Goal: Task Accomplishment & Management: Manage account settings

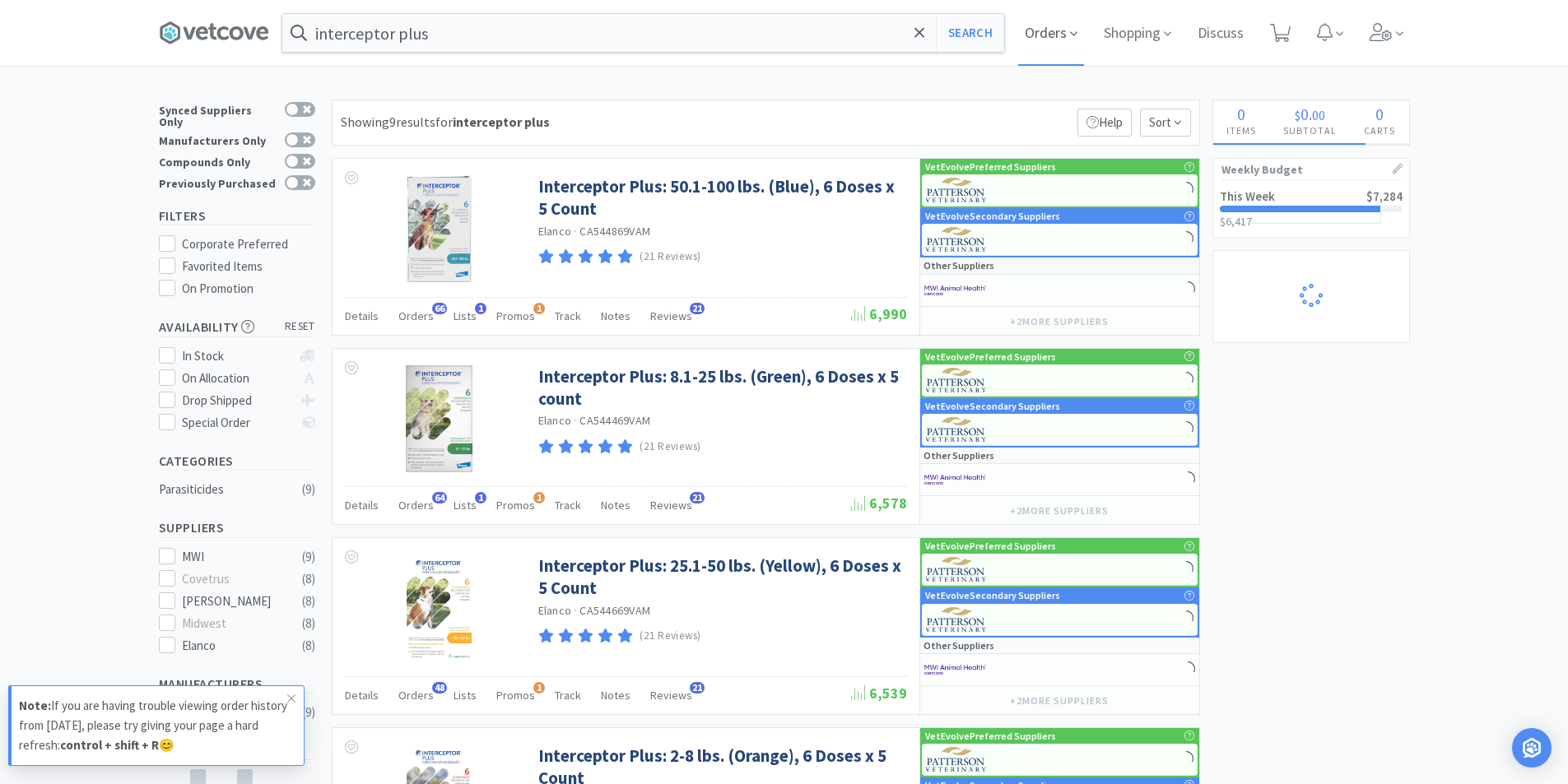
click at [1056, 34] on span "Orders" at bounding box center [1051, 33] width 65 height 65
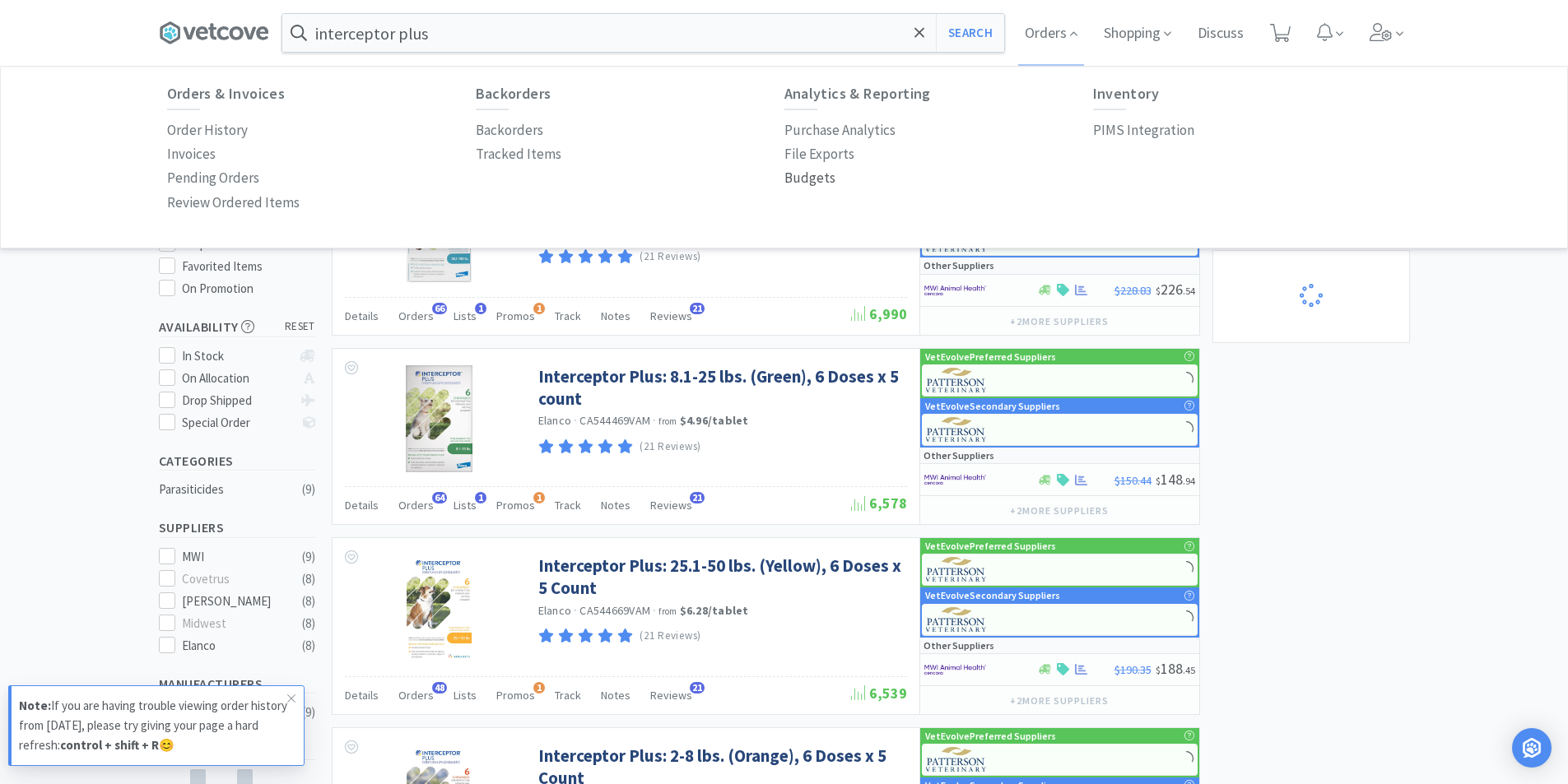
click at [817, 178] on p "Budgets" at bounding box center [809, 178] width 51 height 22
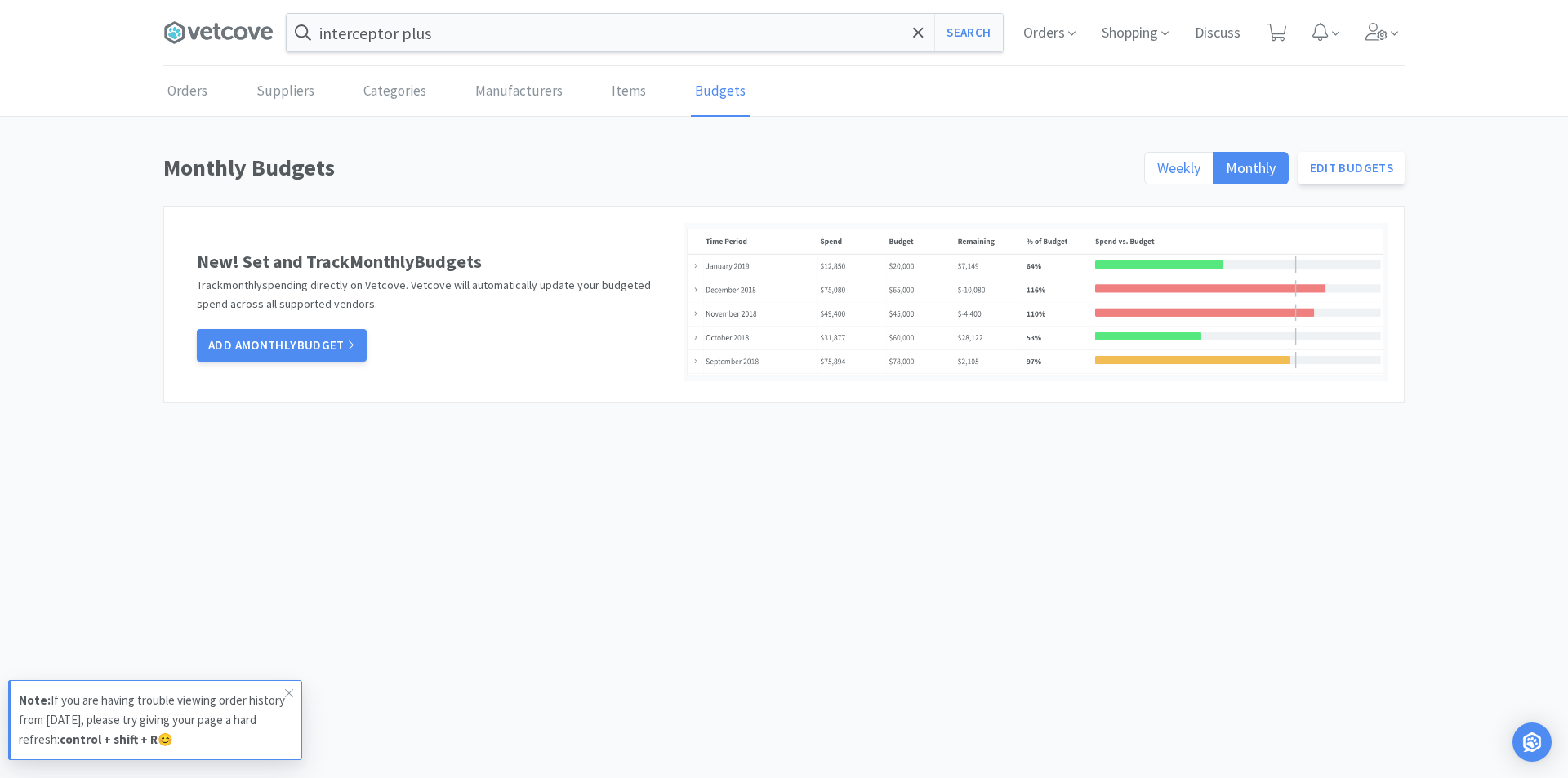
click at [1193, 166] on span "Weekly" at bounding box center [1179, 168] width 44 height 19
click at [1157, 173] on input "Weekly" at bounding box center [1157, 173] width 0 height 0
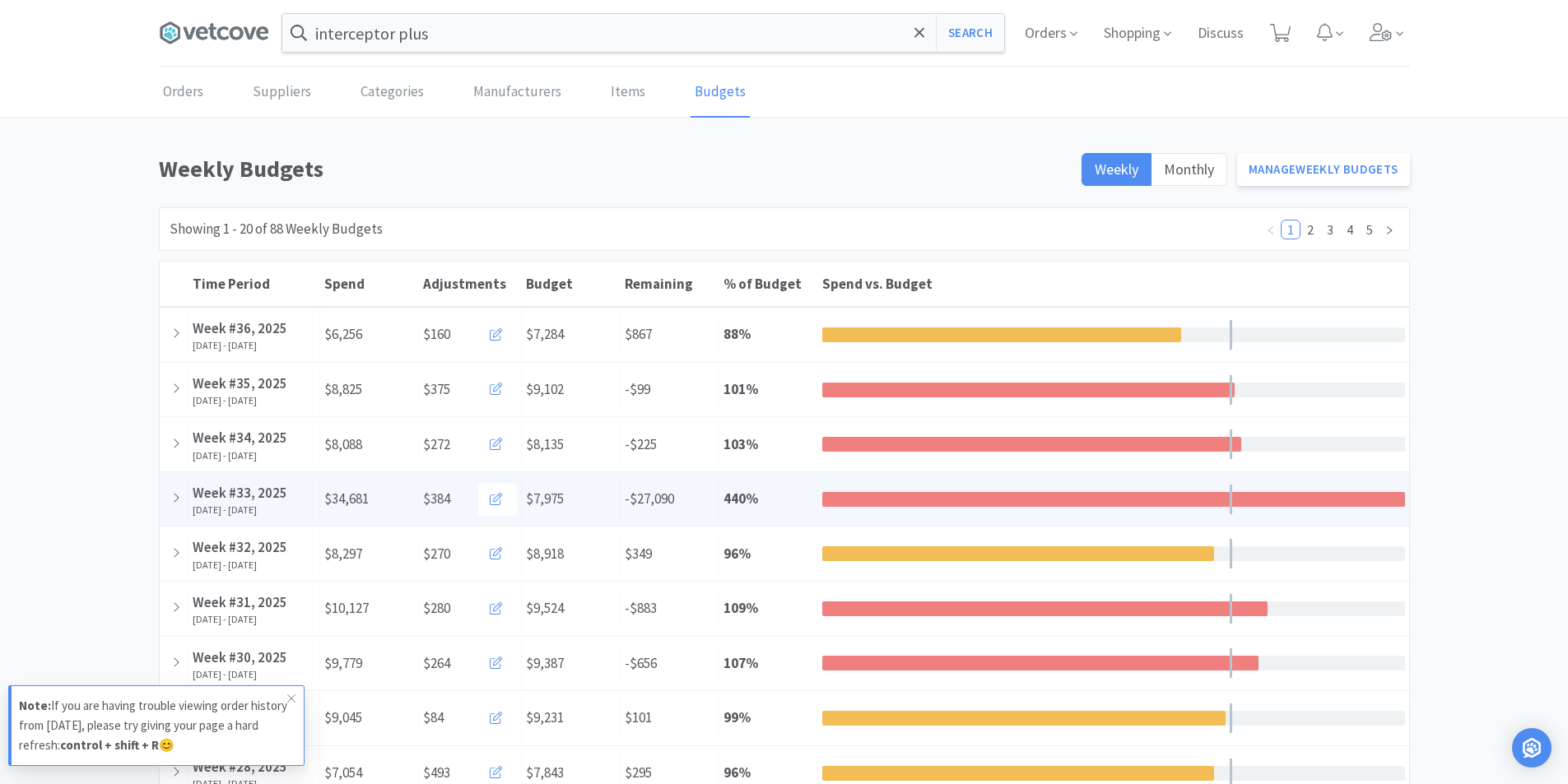
click at [1208, 498] on div at bounding box center [1114, 500] width 583 height 15
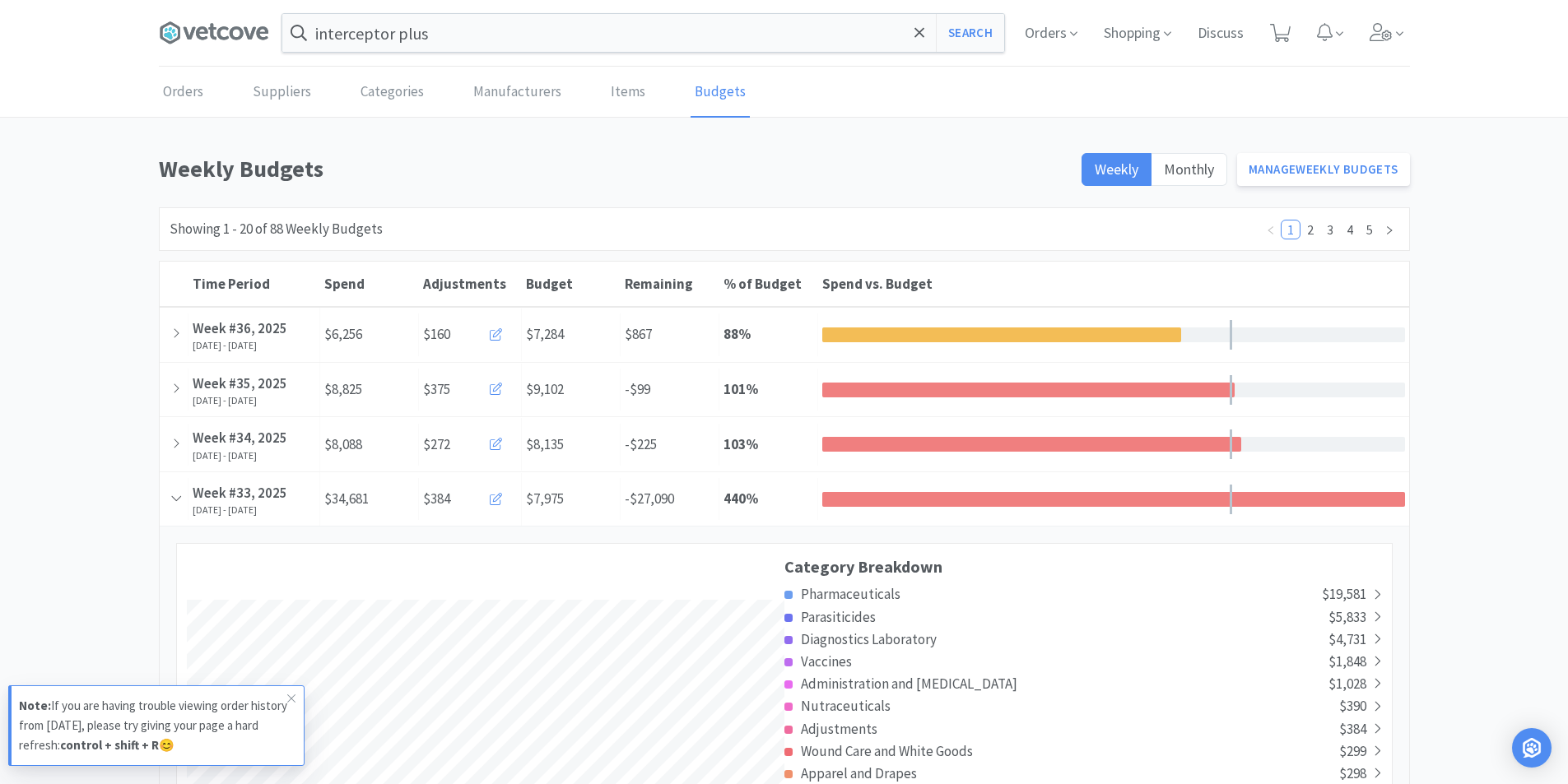
scroll to position [3006, 1249]
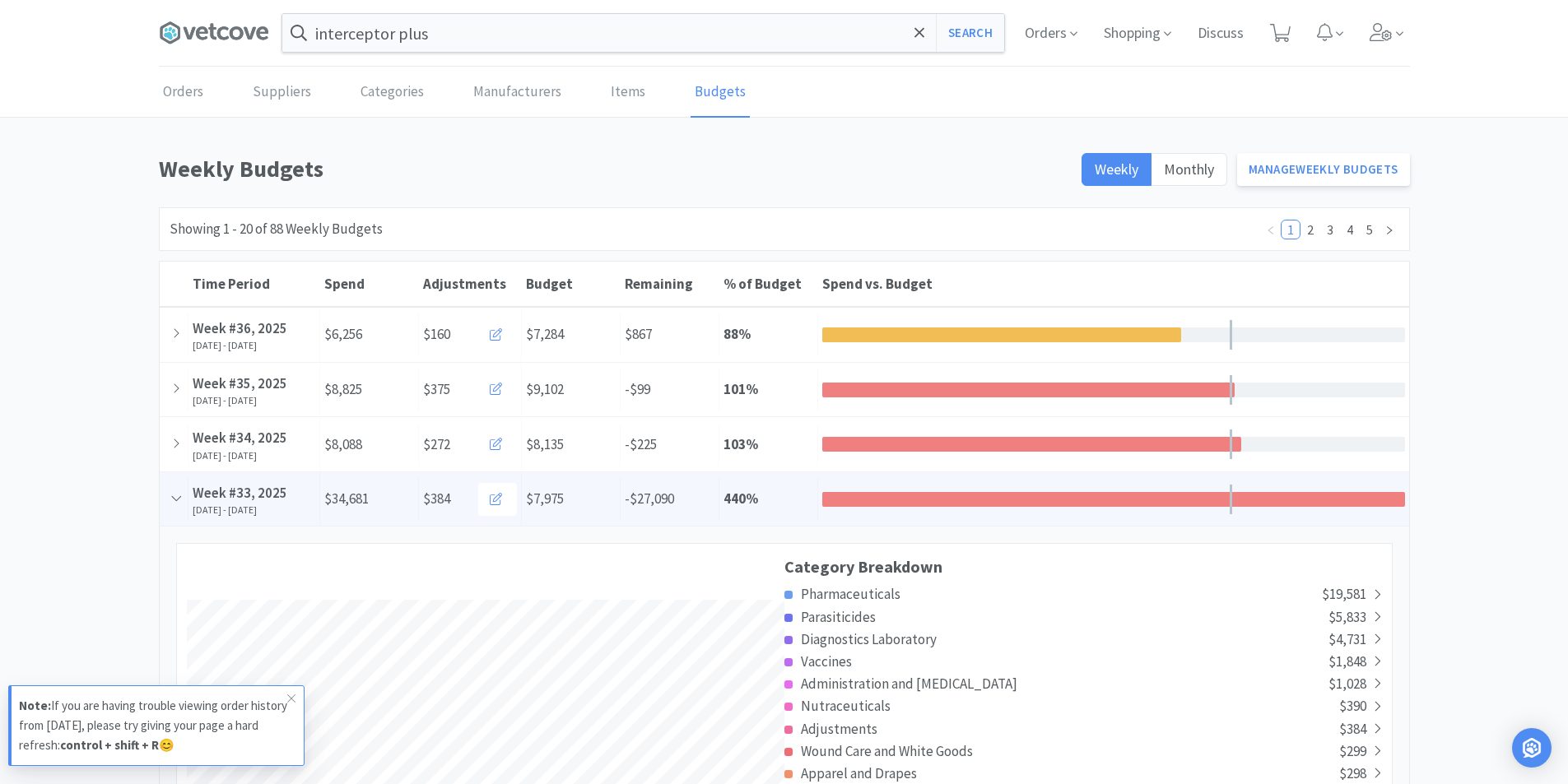
click at [892, 493] on div at bounding box center [1114, 500] width 583 height 15
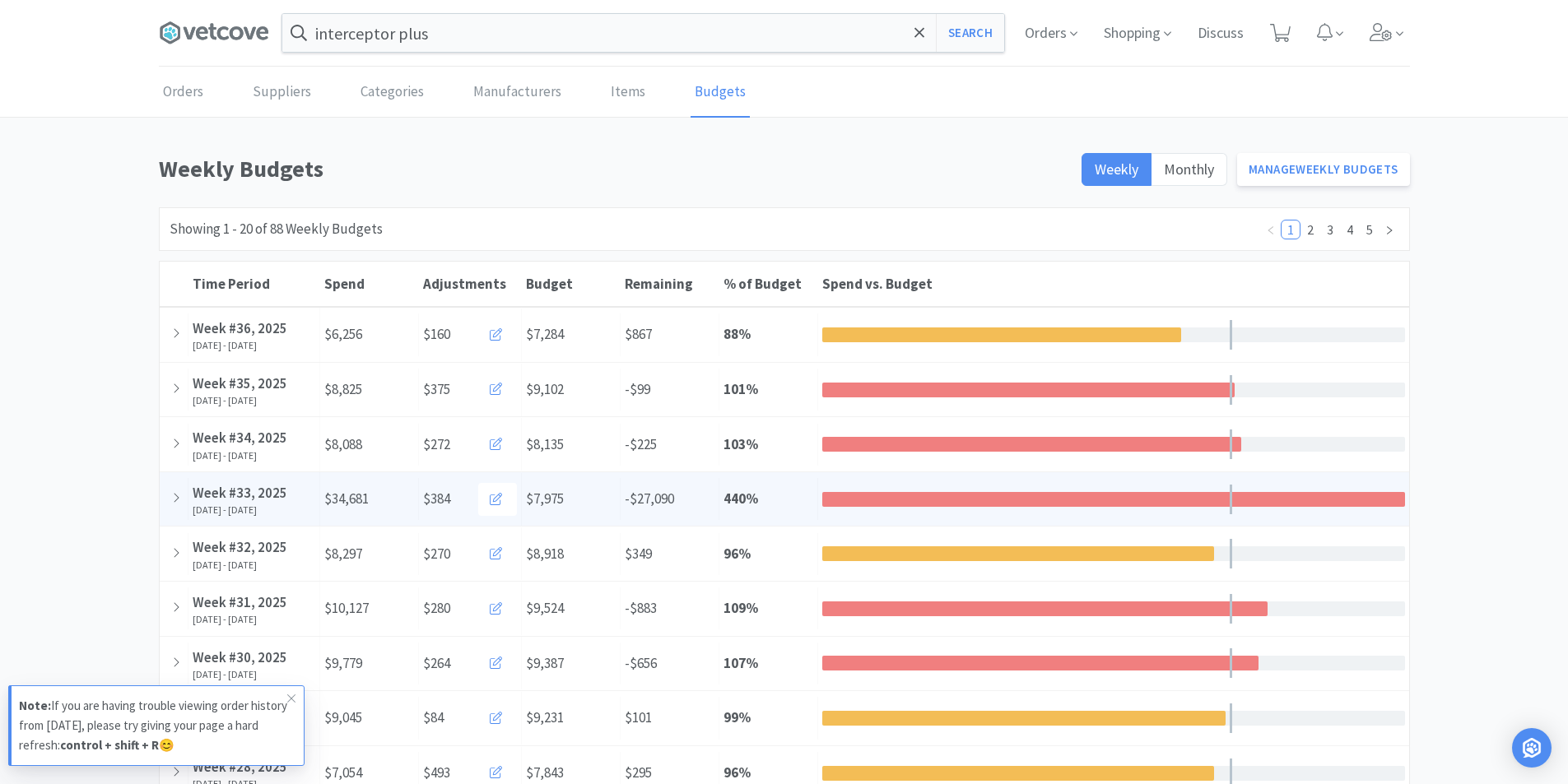
click at [892, 493] on div at bounding box center [1114, 500] width 583 height 15
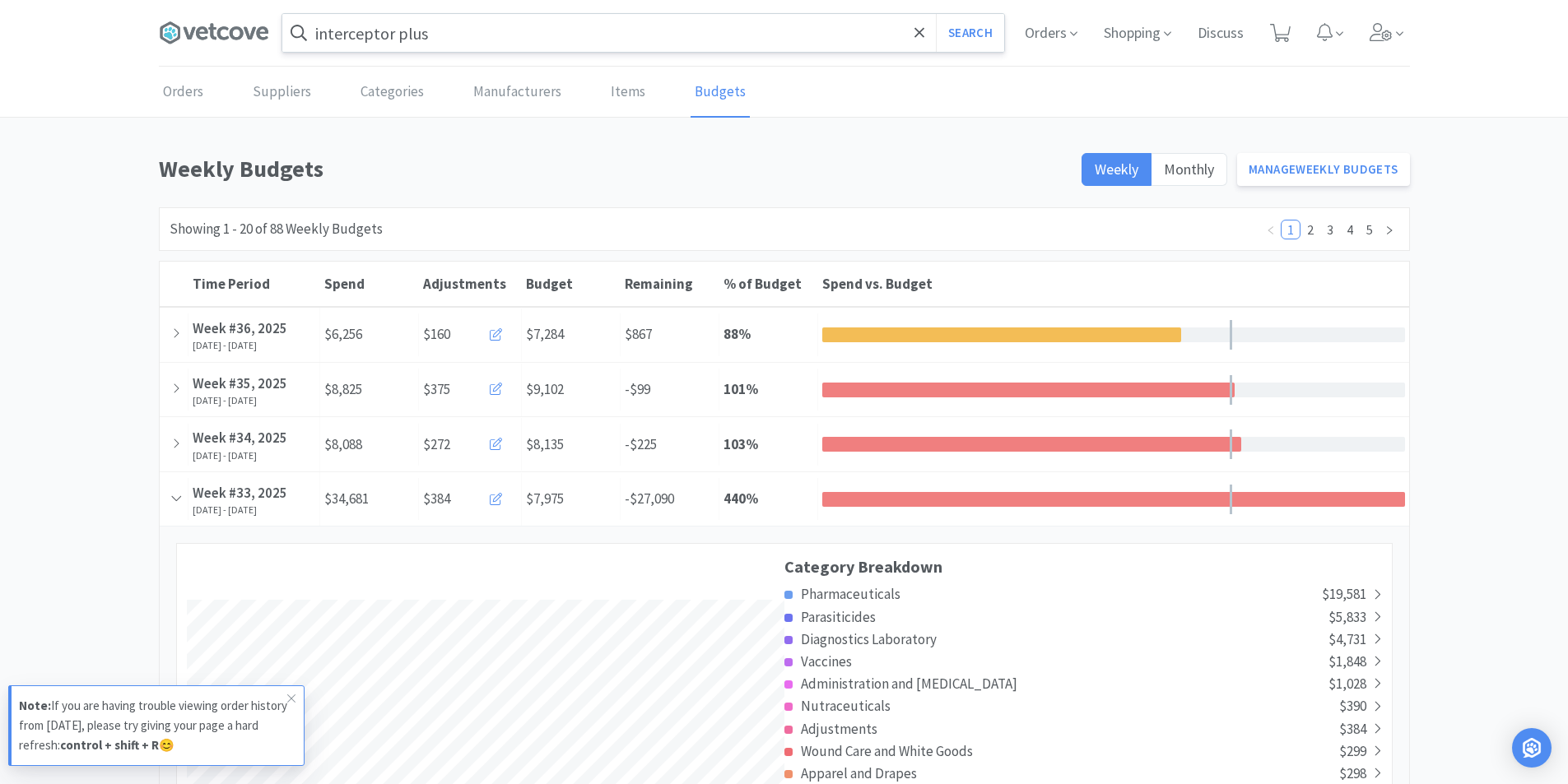
click at [458, 39] on input "interceptor plus" at bounding box center [643, 33] width 721 height 38
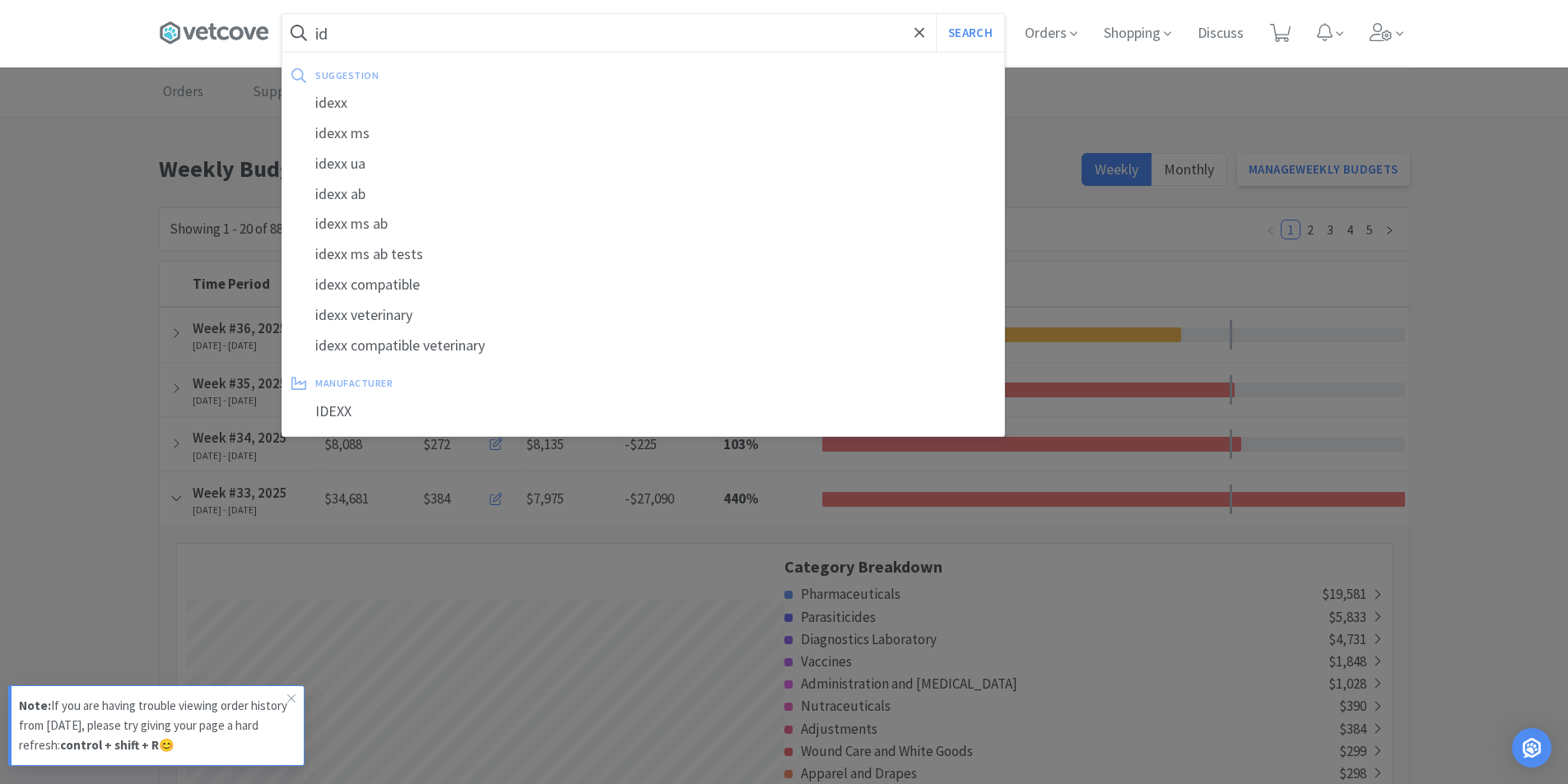
type input "i"
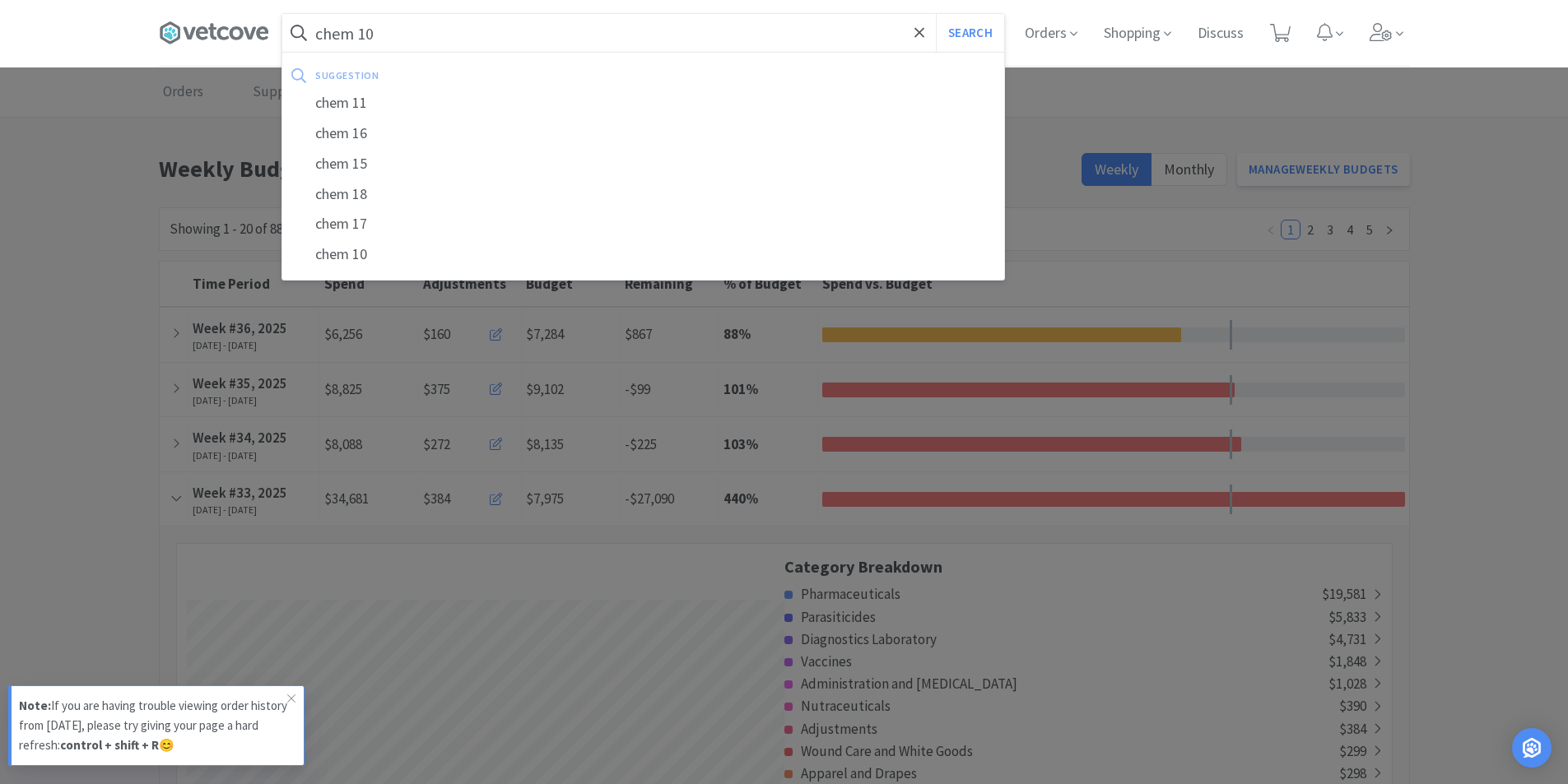
type input "chem 10"
click at [935, 14] on button "Search" at bounding box center [969, 33] width 68 height 38
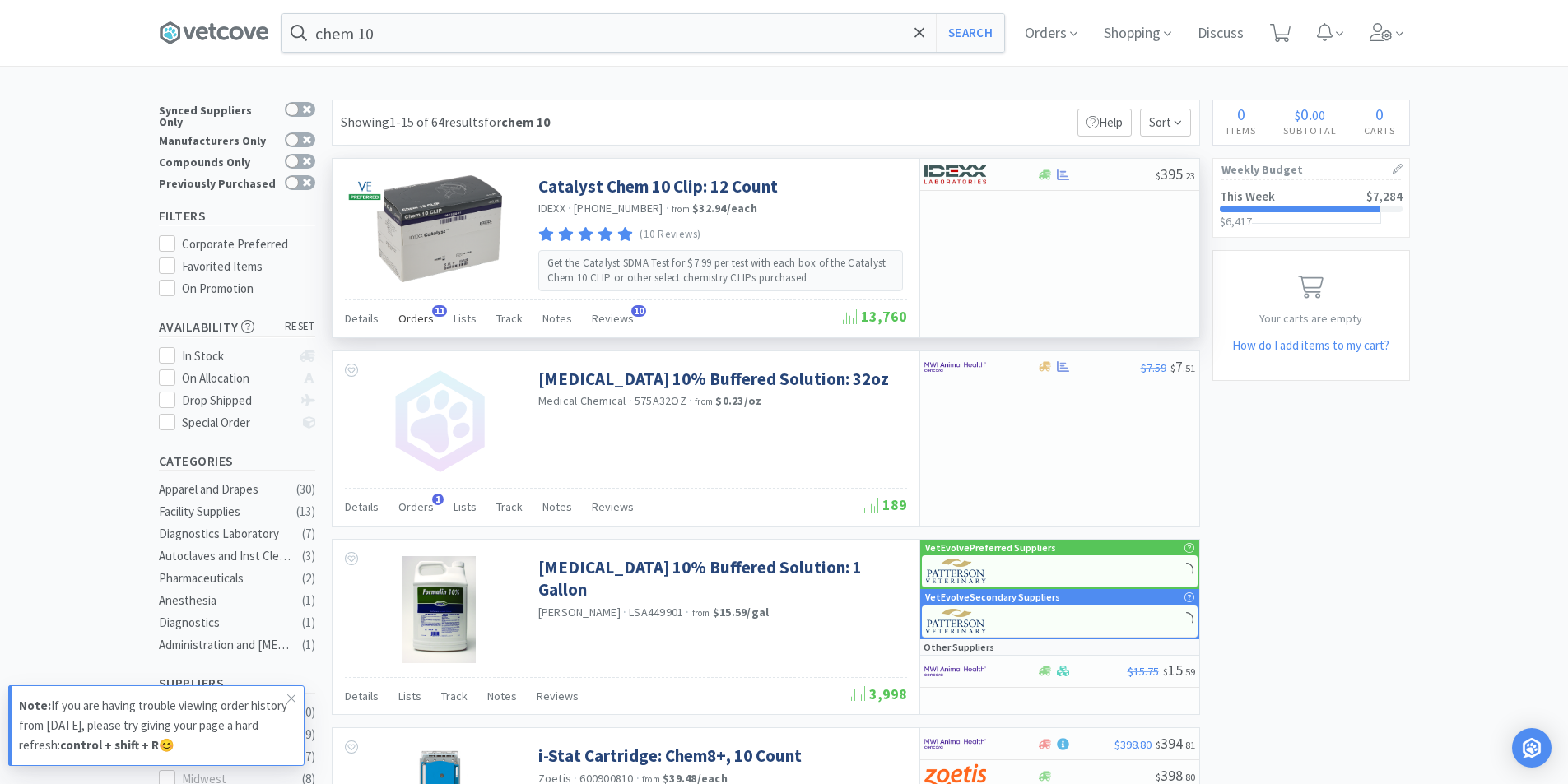
click at [417, 326] on span "Orders" at bounding box center [416, 319] width 36 height 15
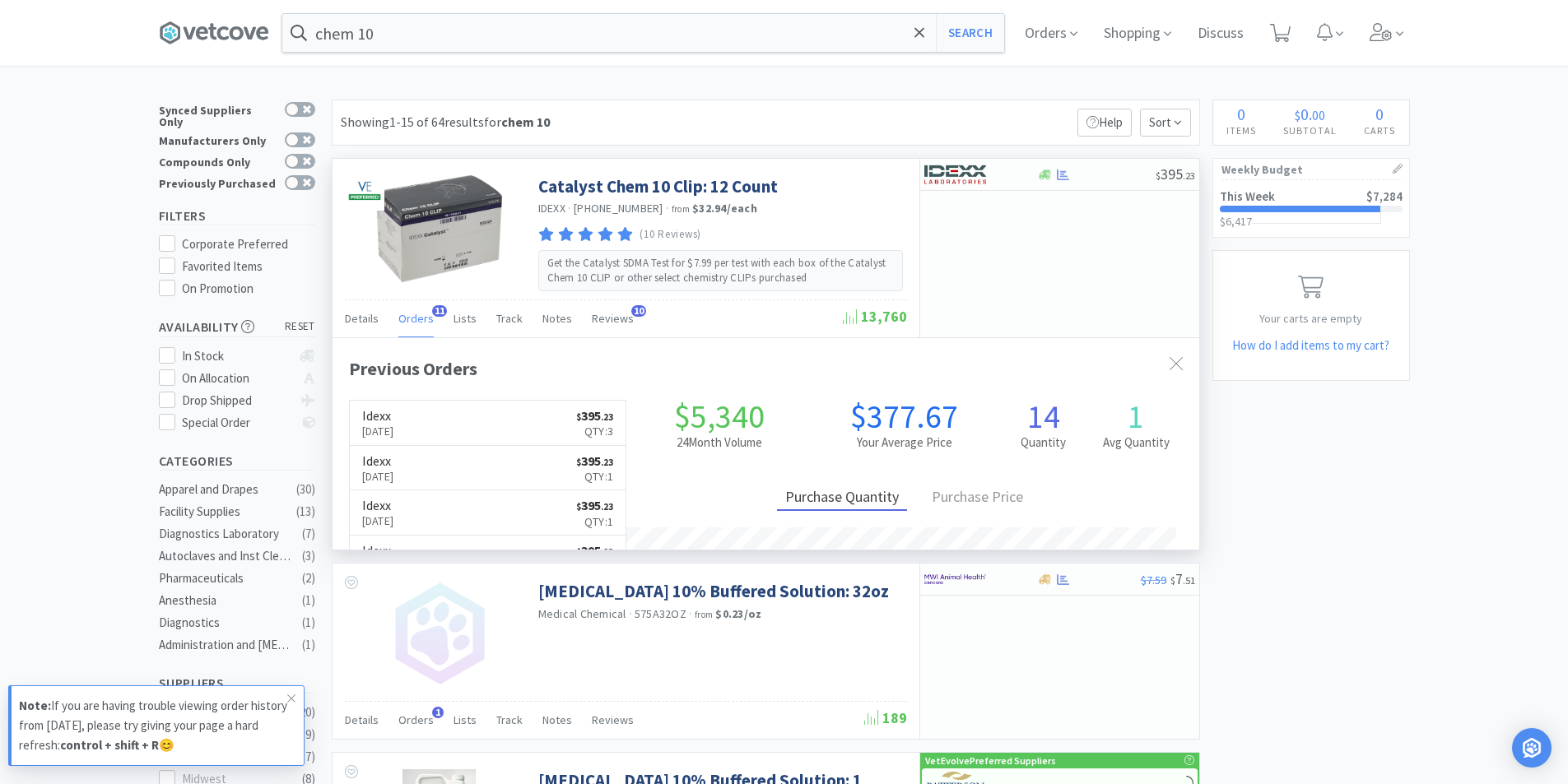
scroll to position [441, 866]
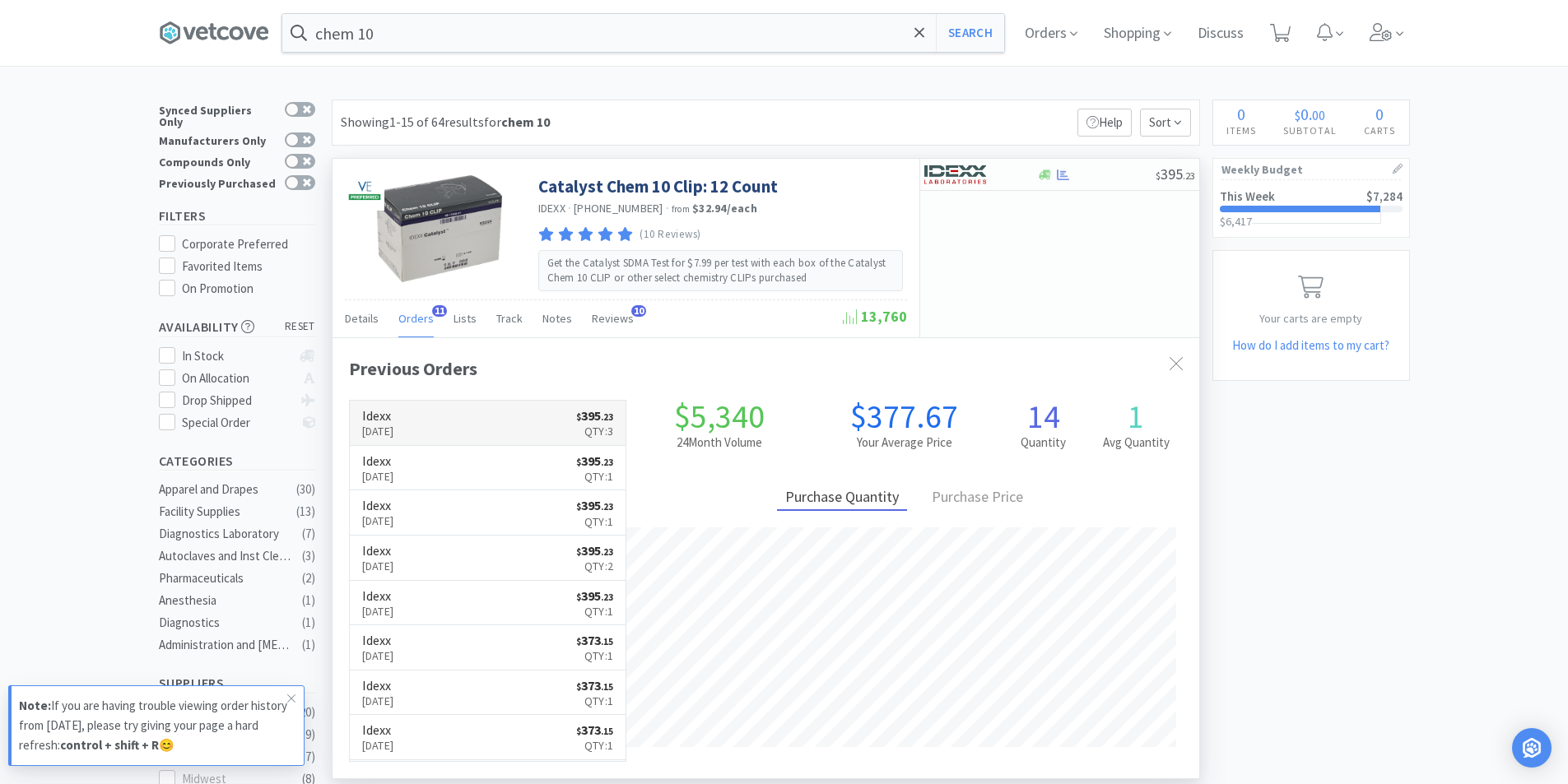
click at [539, 421] on link "Idexx Aug 12th, 2025 $ 395 . 23 Qty: 3" at bounding box center [488, 423] width 277 height 45
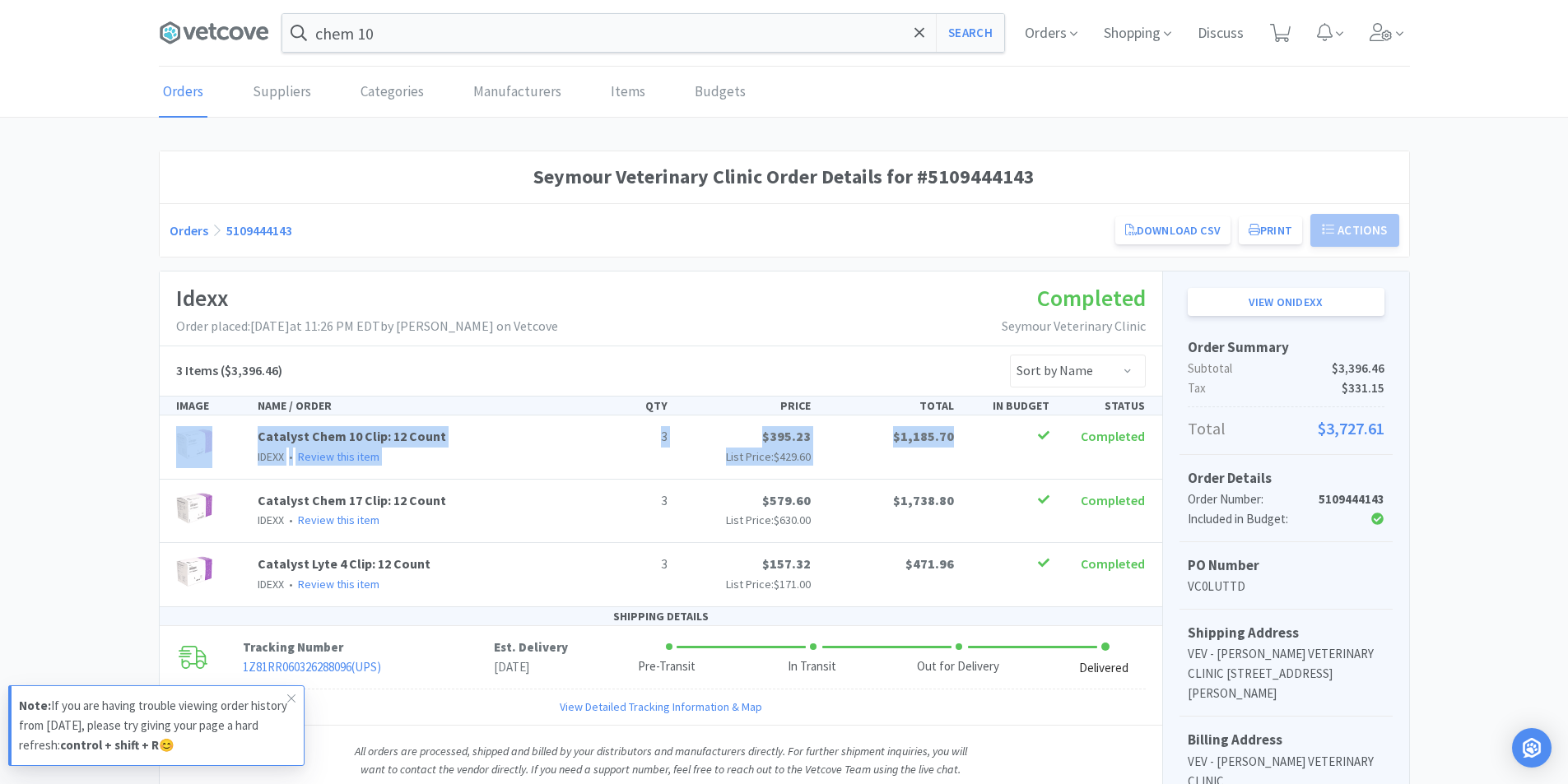
drag, startPoint x: 978, startPoint y: 436, endPoint x: 242, endPoint y: 449, distance: 736.1
click at [242, 449] on div "Catalyst Chem 10 Clip: 12 Count IDEXX • Review this item 3 $395.23 List Price: …" at bounding box center [661, 447] width 983 height 41
copy div "Catalyst Chem 10 Clip: 12 Count IDEXX • Review this item 3 $395.23 List Price: …"
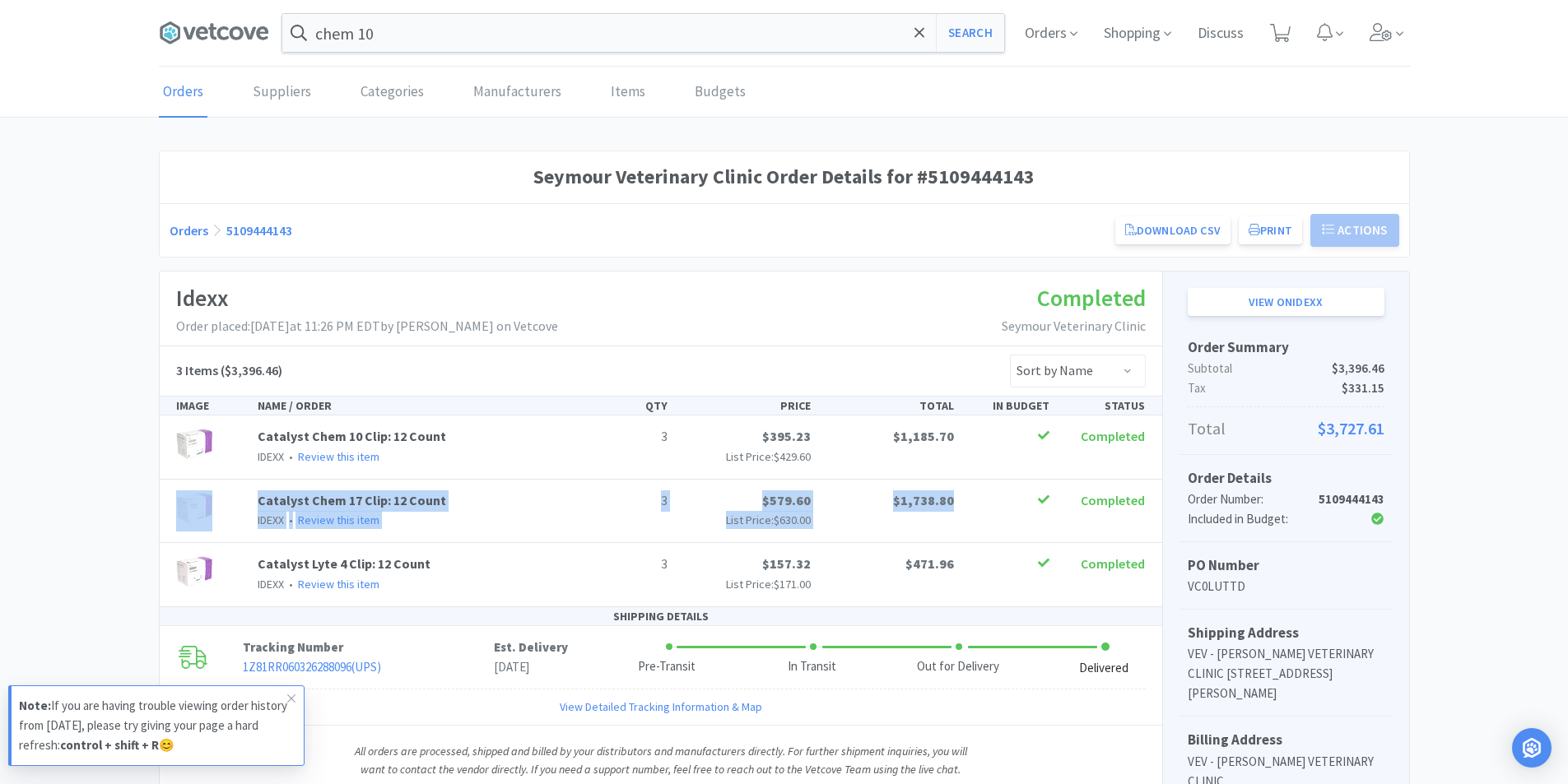
drag, startPoint x: 245, startPoint y: 497, endPoint x: 998, endPoint y: 509, distance: 753.1
click at [998, 509] on div "Catalyst Chem 17 Clip: 12 Count IDEXX • Review this item 3 $579.60 List Price: …" at bounding box center [661, 511] width 983 height 41
copy div "Catalyst Chem 17 Clip: 12 Count IDEXX • Review this item 3 $579.60 List Price: …"
click at [545, 504] on div "Catalyst Chem 17 Clip: 12 Count IDEXX • Review this item" at bounding box center [415, 510] width 328 height 39
click at [990, 514] on div "3 $579.60 List Price: $630.00 $1,738.80 Completed" at bounding box center [865, 510] width 574 height 39
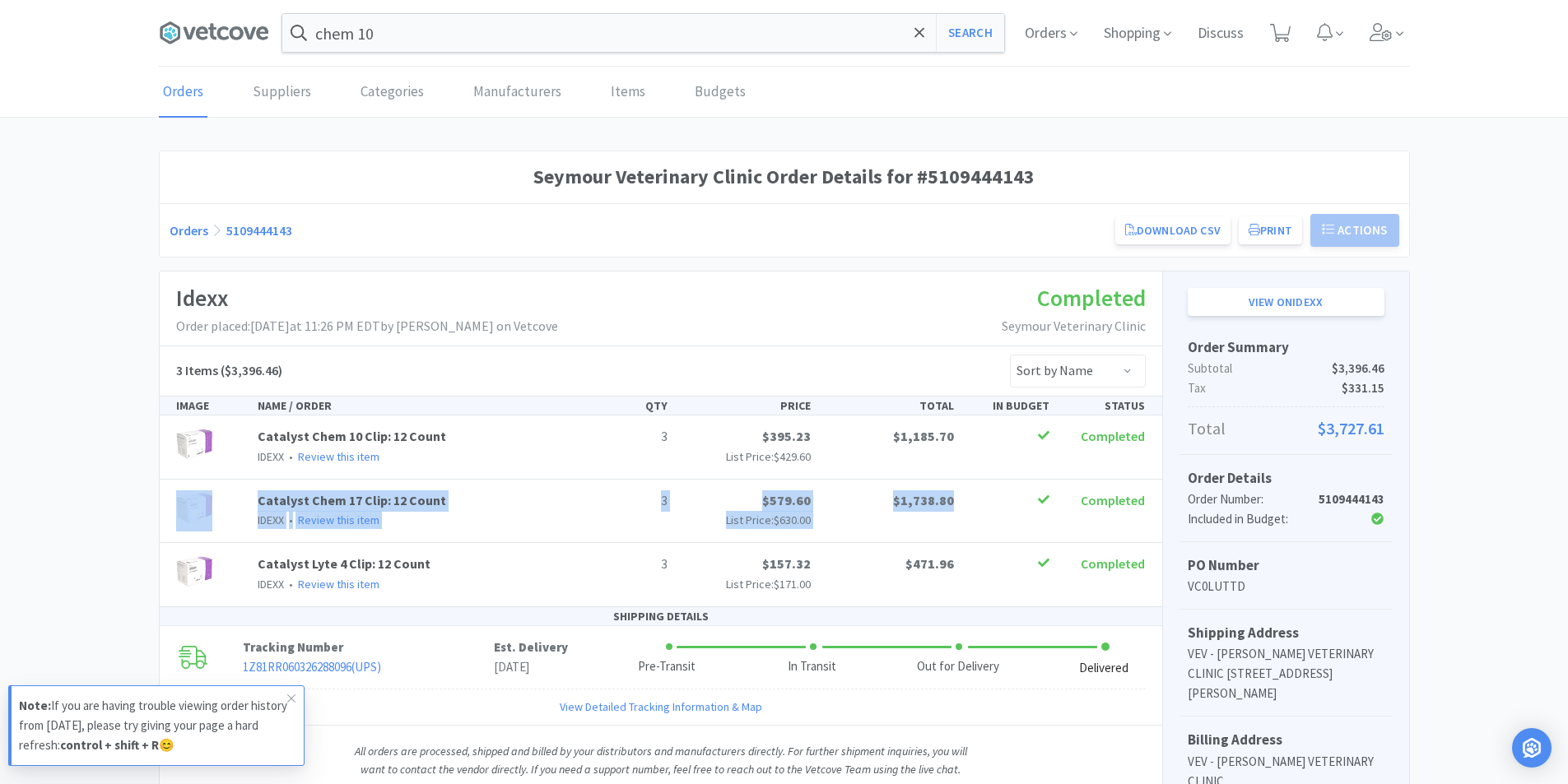
click at [984, 500] on div at bounding box center [1008, 499] width 95 height 18
drag, startPoint x: 990, startPoint y: 507, endPoint x: 244, endPoint y: 494, distance: 746.1
click at [244, 494] on div "Catalyst Chem 17 Clip: 12 Count IDEXX • Review this item 3 $579.60 List Price: …" at bounding box center [661, 511] width 983 height 41
copy div "Catalyst Chem 17 Clip: 12 Count IDEXX • Review this item 3 $579.60 List Price: …"
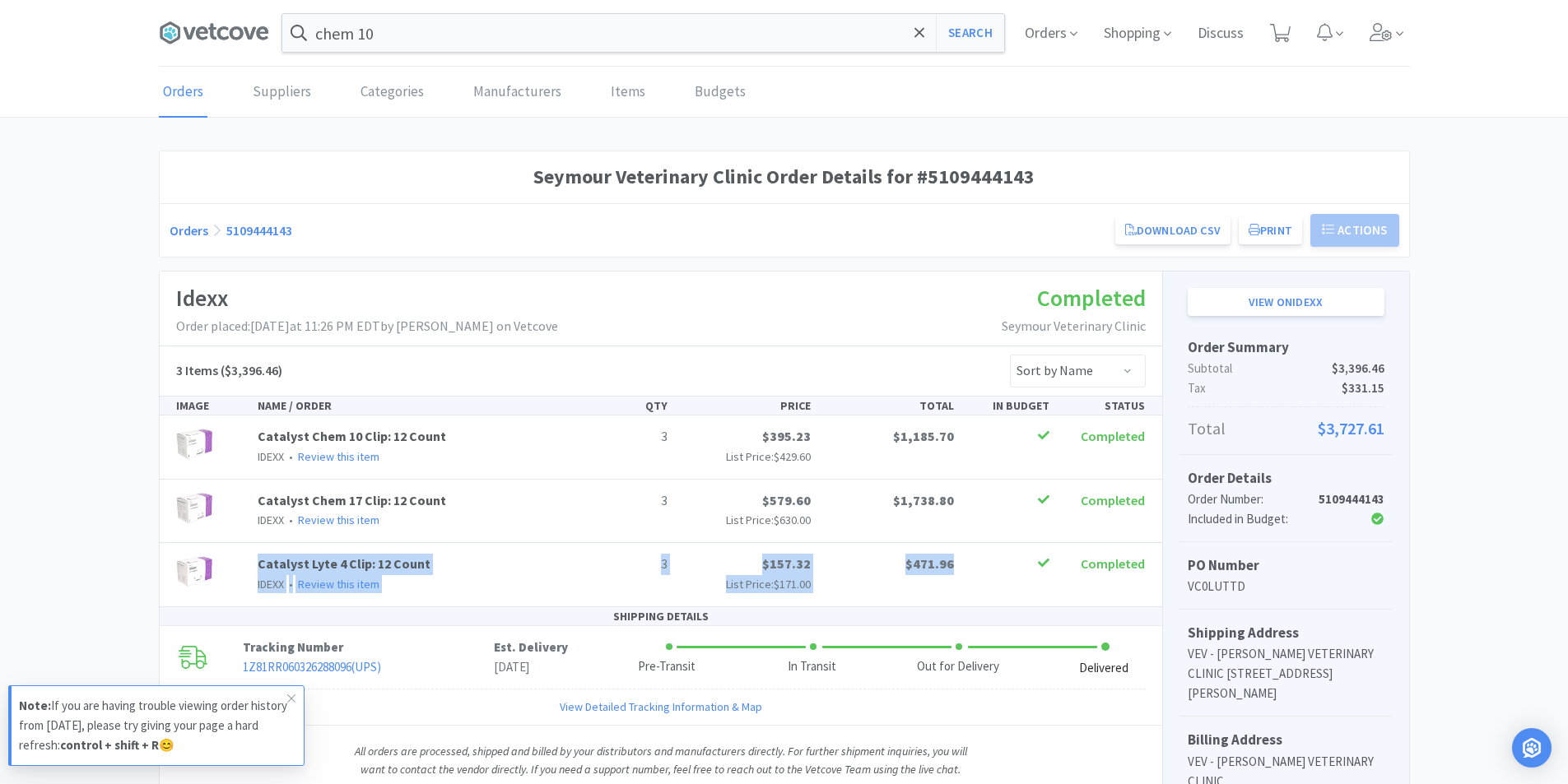
drag, startPoint x: 987, startPoint y: 565, endPoint x: 252, endPoint y: 563, distance: 735.0
click at [252, 563] on div "Catalyst Lyte 4 Clip: 12 Count IDEXX • Review this item 3 $157.32 List Price: $…" at bounding box center [661, 575] width 983 height 41
copy div "Catalyst Lyte 4 Clip: 12 Count IDEXX • Review this item 3 $157.32 List Price: $…"
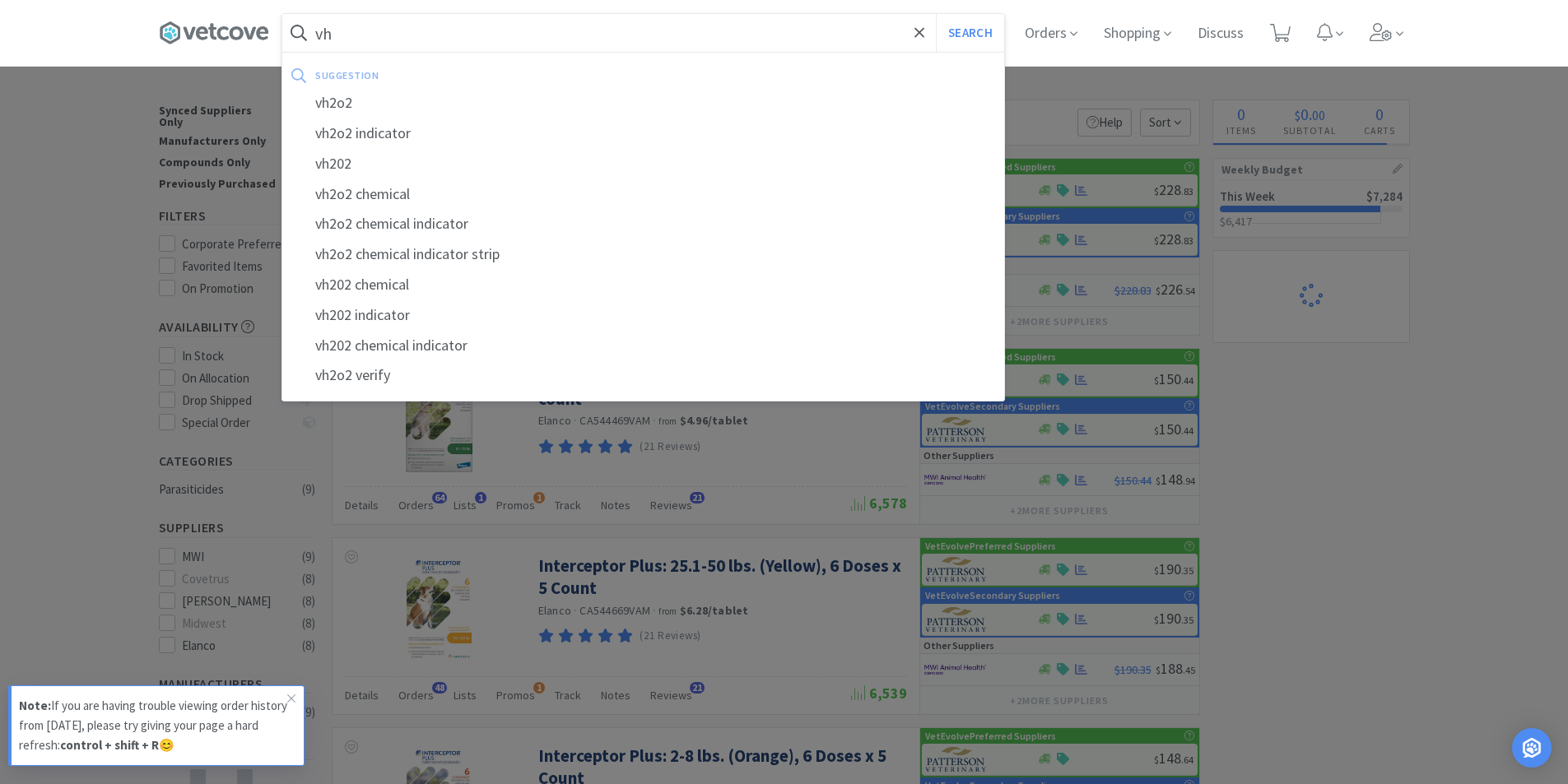
type input "v"
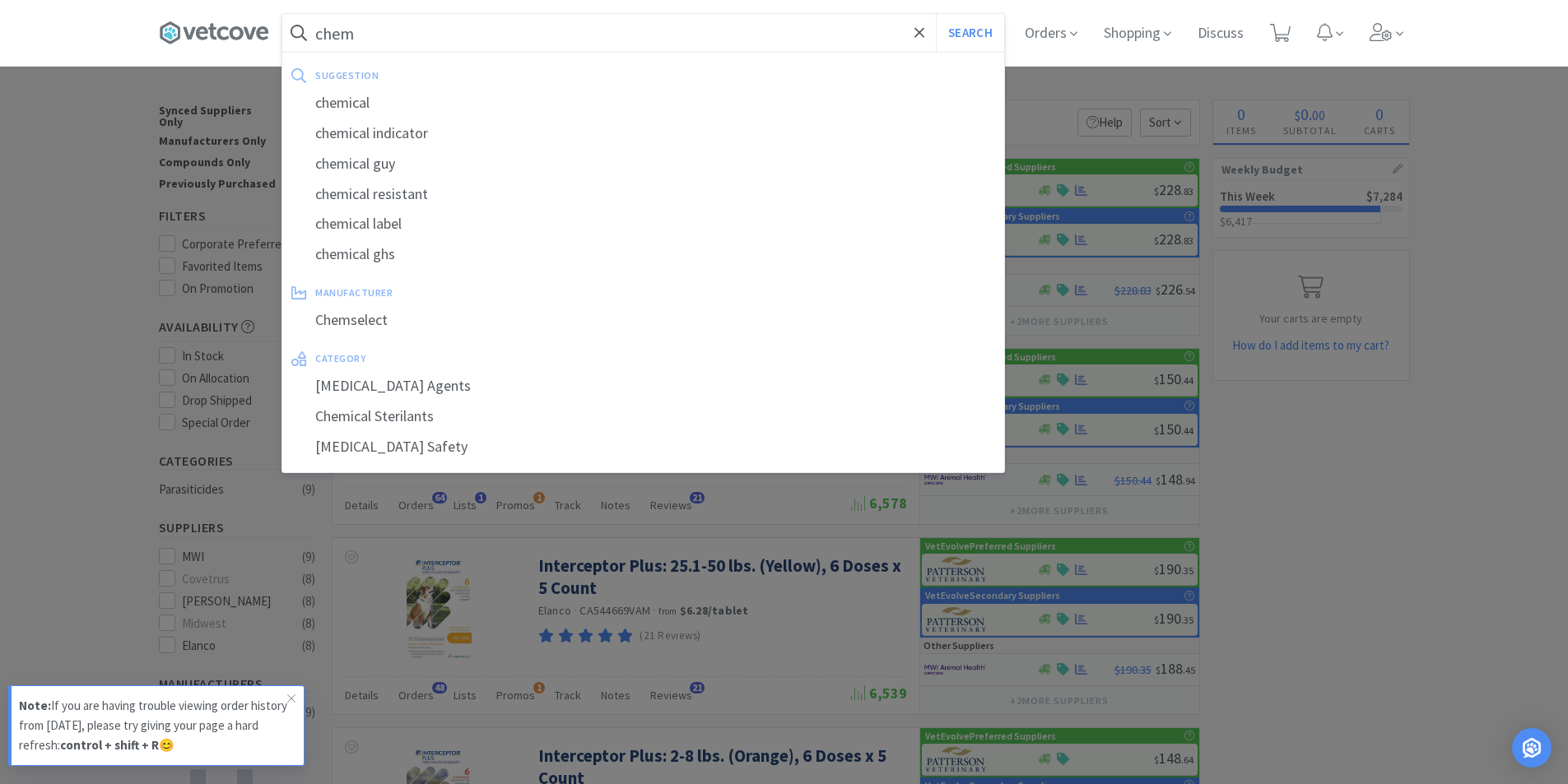
type input "chem"
click at [935, 14] on button "Search" at bounding box center [969, 33] width 68 height 38
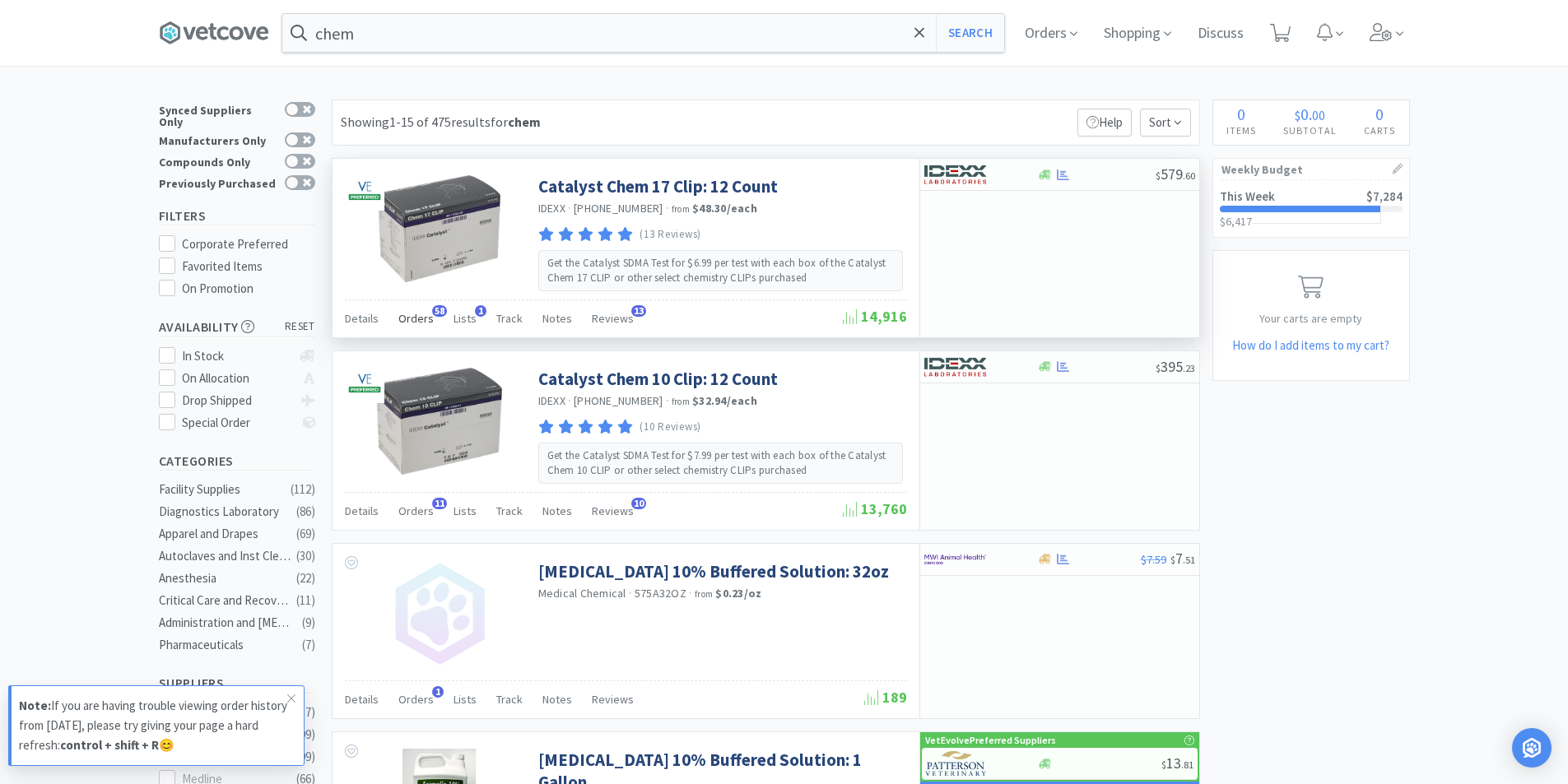
click at [422, 316] on span "Orders" at bounding box center [416, 319] width 36 height 15
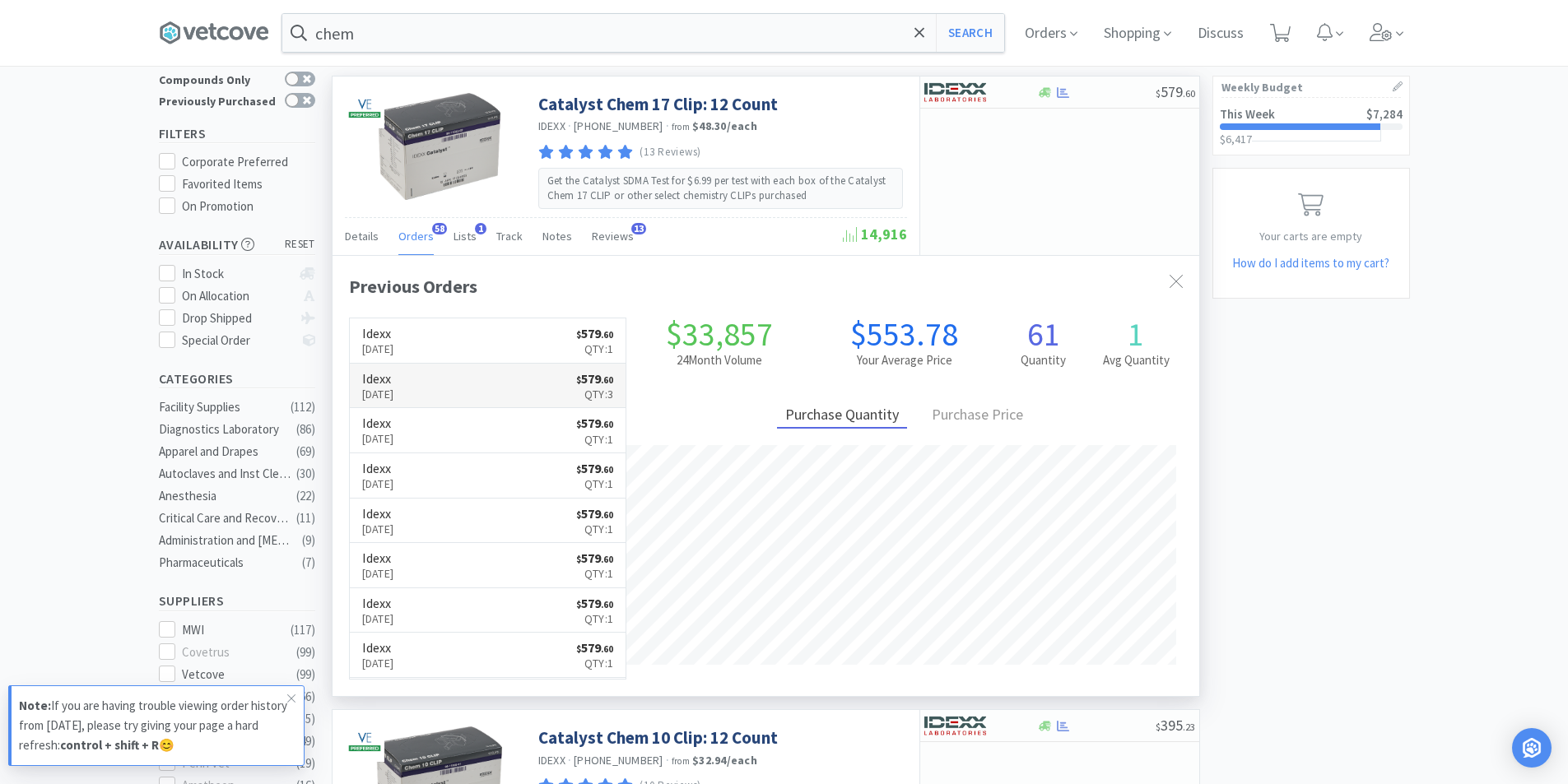
click at [469, 391] on link "Idexx [DATE] $ 579 . 60 Qty: 3" at bounding box center [488, 386] width 277 height 45
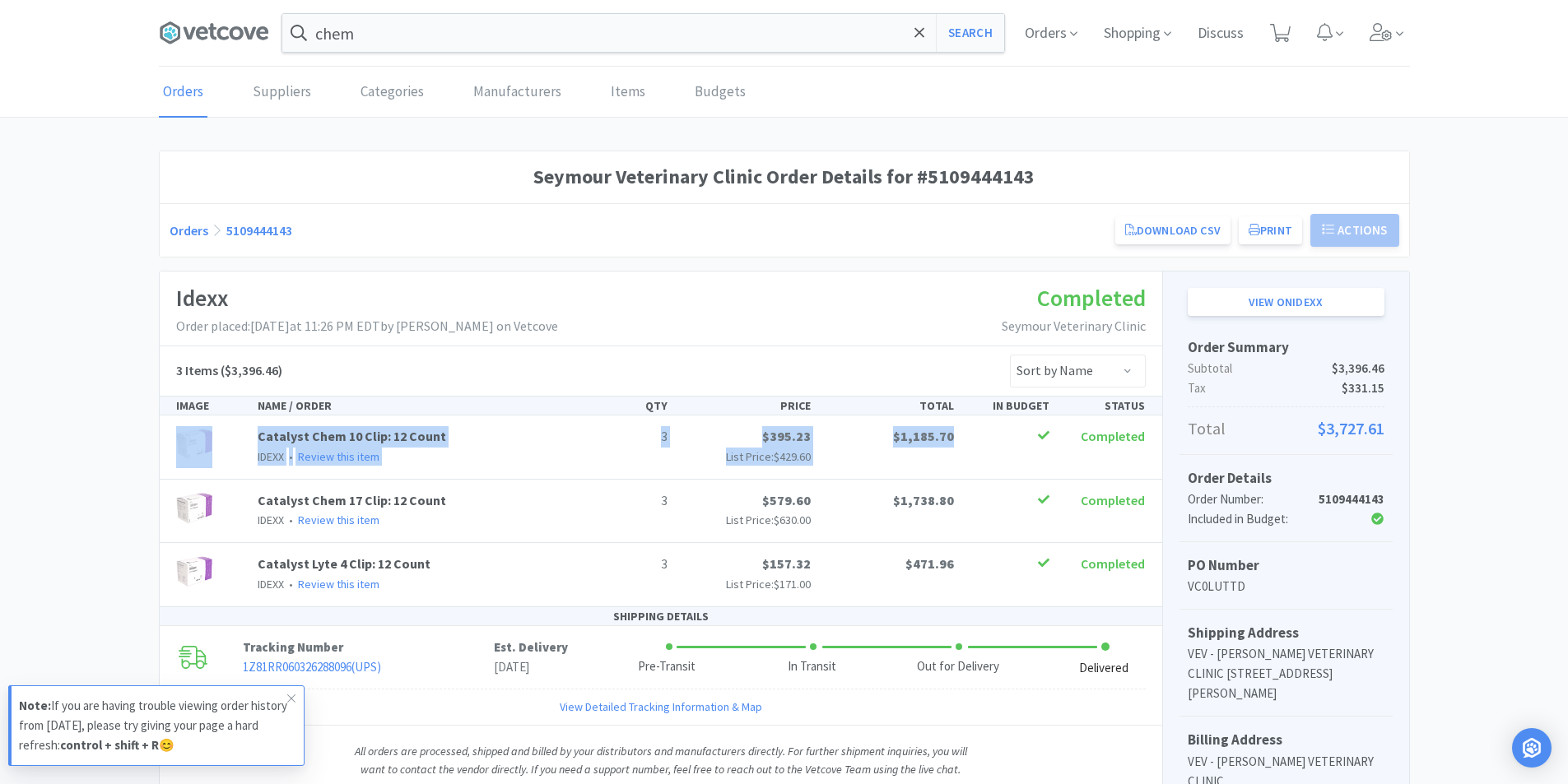
drag, startPoint x: 243, startPoint y: 429, endPoint x: 972, endPoint y: 442, distance: 729.1
click at [973, 442] on div "Catalyst Chem 10 Clip: 12 Count IDEXX • Review this item 3 $395.23 List Price: …" at bounding box center [661, 447] width 983 height 41
copy div "Catalyst Chem 10 Clip: 12 Count IDEXX • Review this item 3 $395.23 List Price: …"
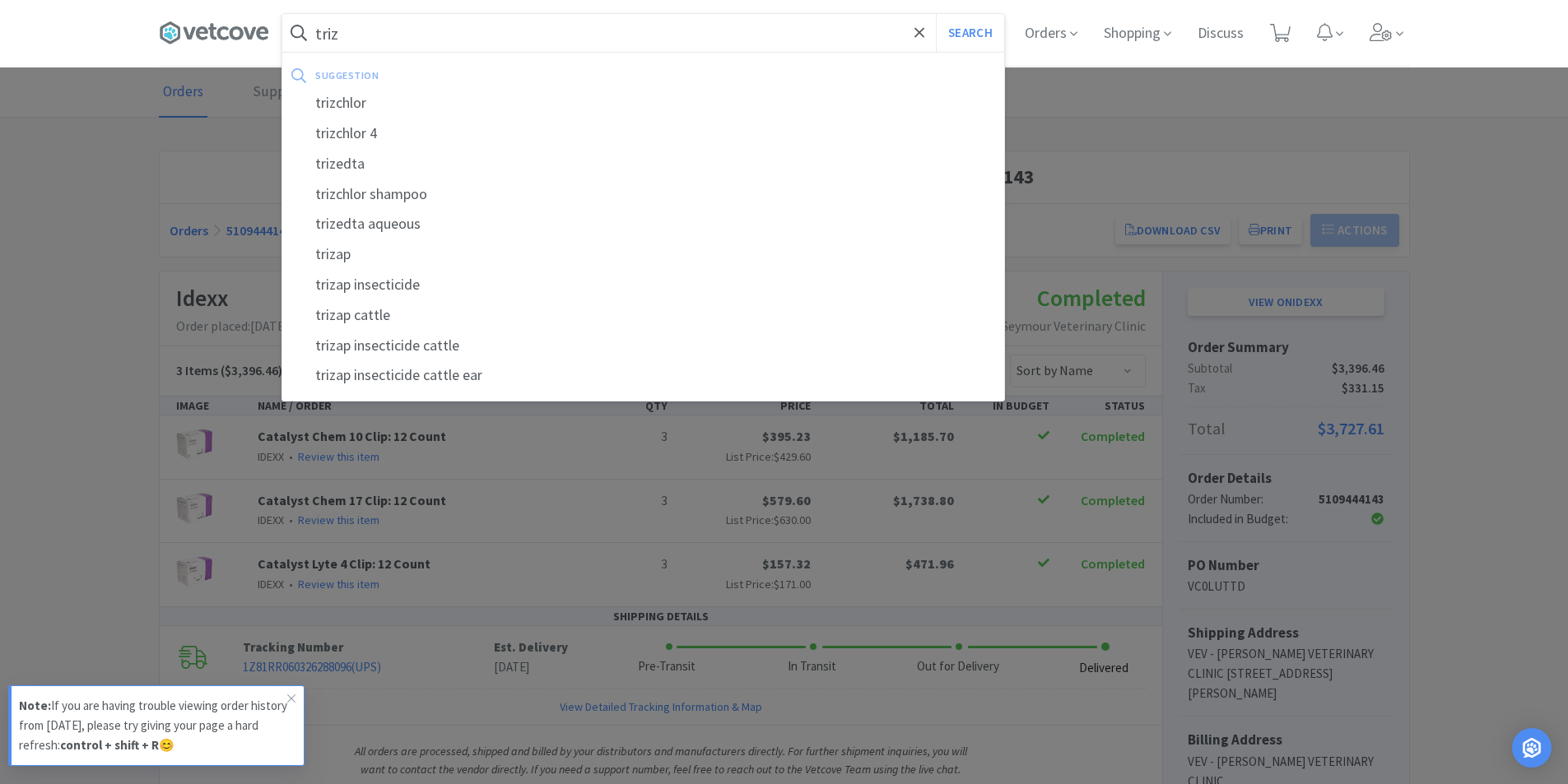
type input "triz"
click at [935, 14] on button "Search" at bounding box center [969, 33] width 68 height 38
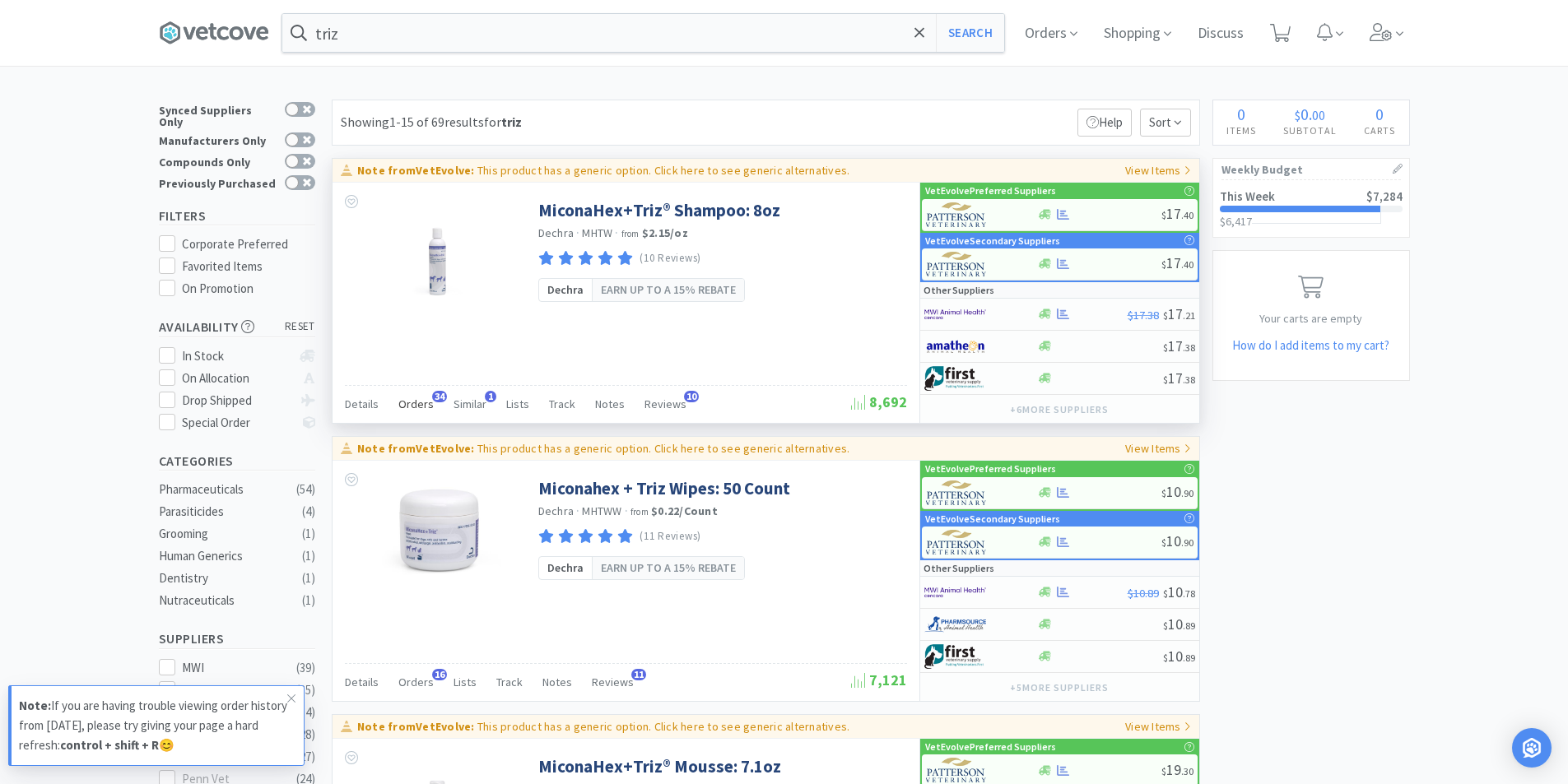
click at [414, 406] on span "Orders" at bounding box center [416, 405] width 36 height 15
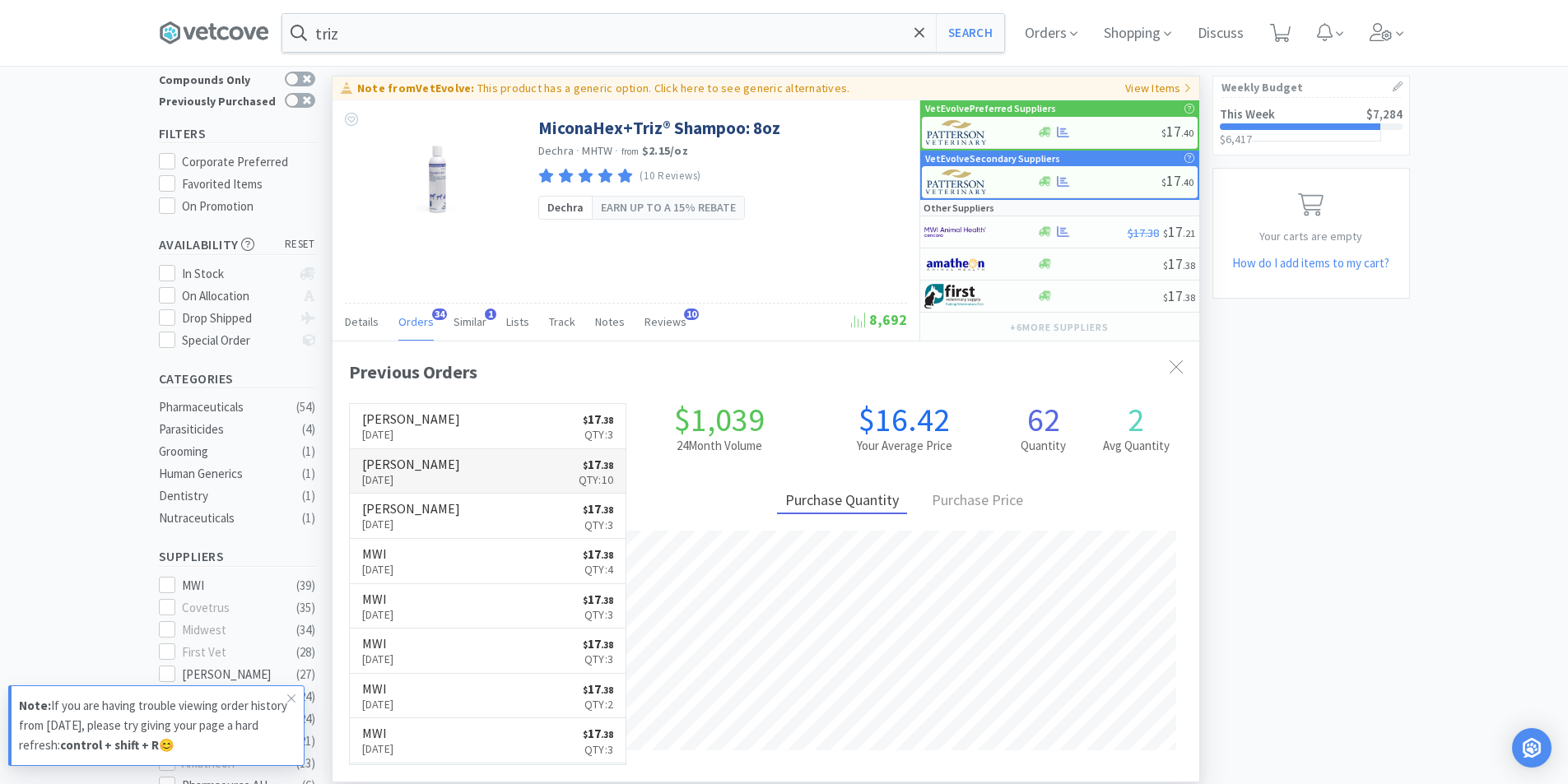
click at [490, 471] on link "[PERSON_NAME] [DATE] $ 17 . 38 Qty: 10" at bounding box center [488, 472] width 277 height 45
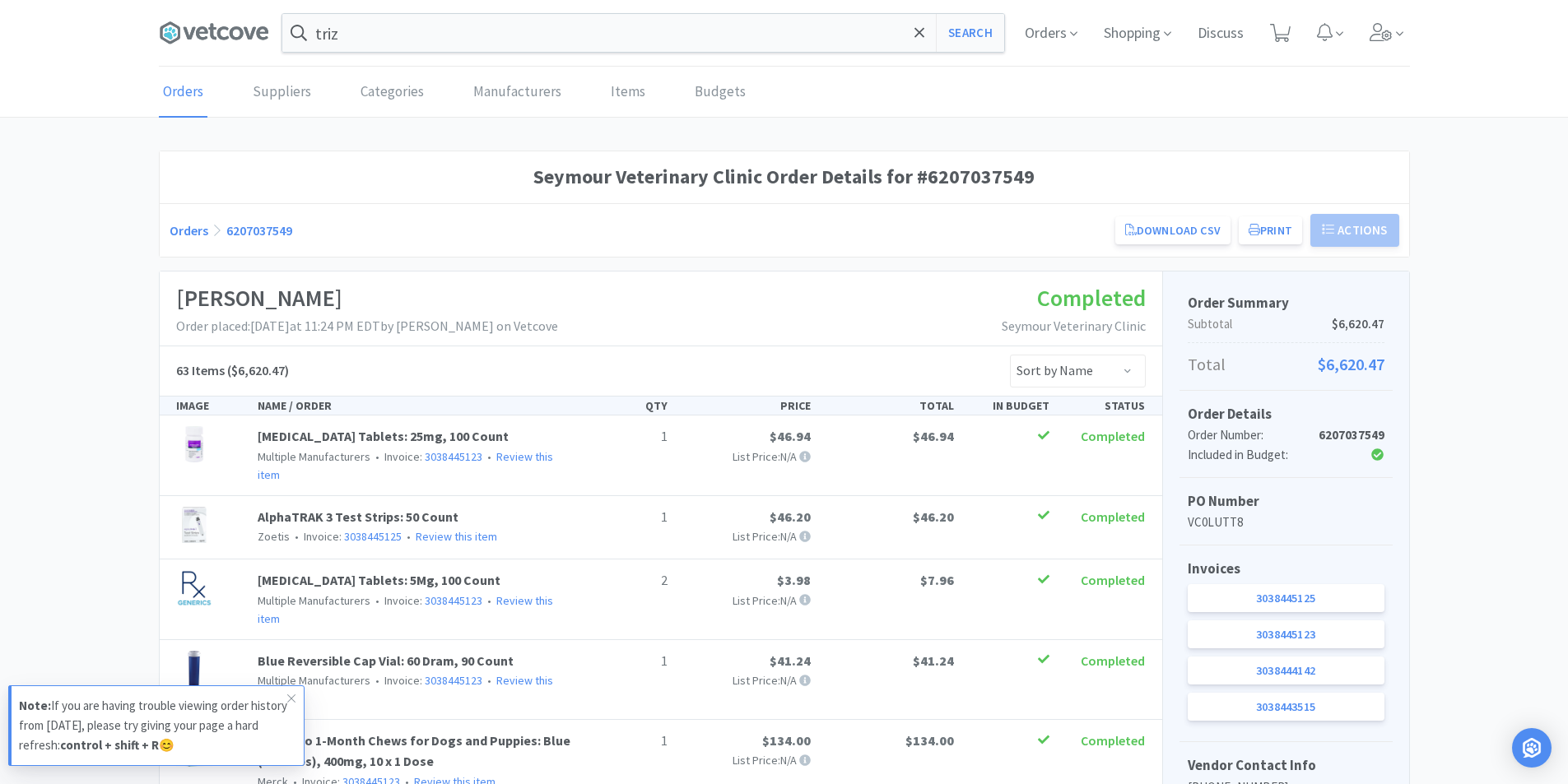
click at [194, 233] on link "Orders" at bounding box center [188, 231] width 38 height 17
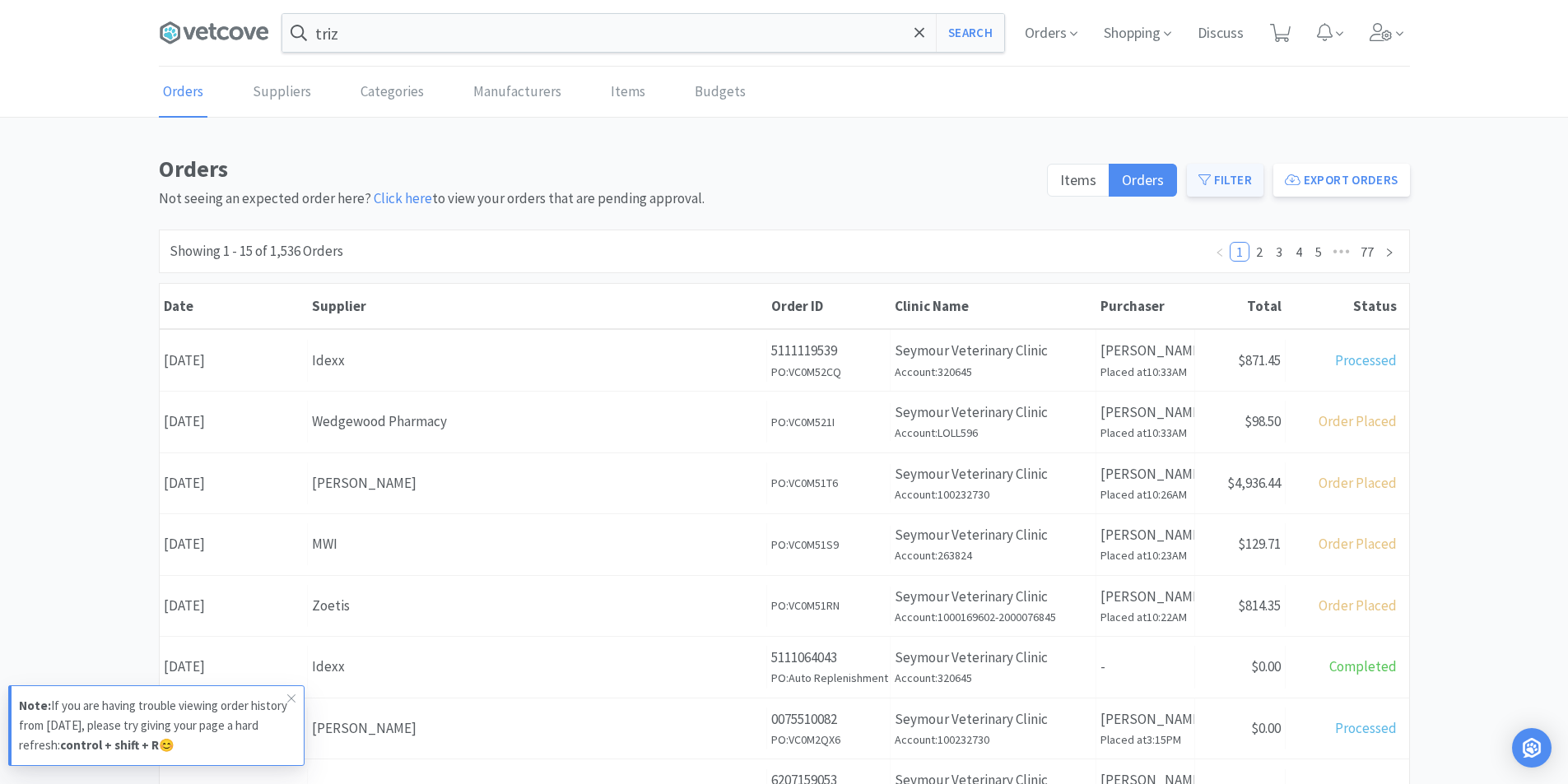
click at [1211, 181] on icon at bounding box center [1204, 179] width 12 height 12
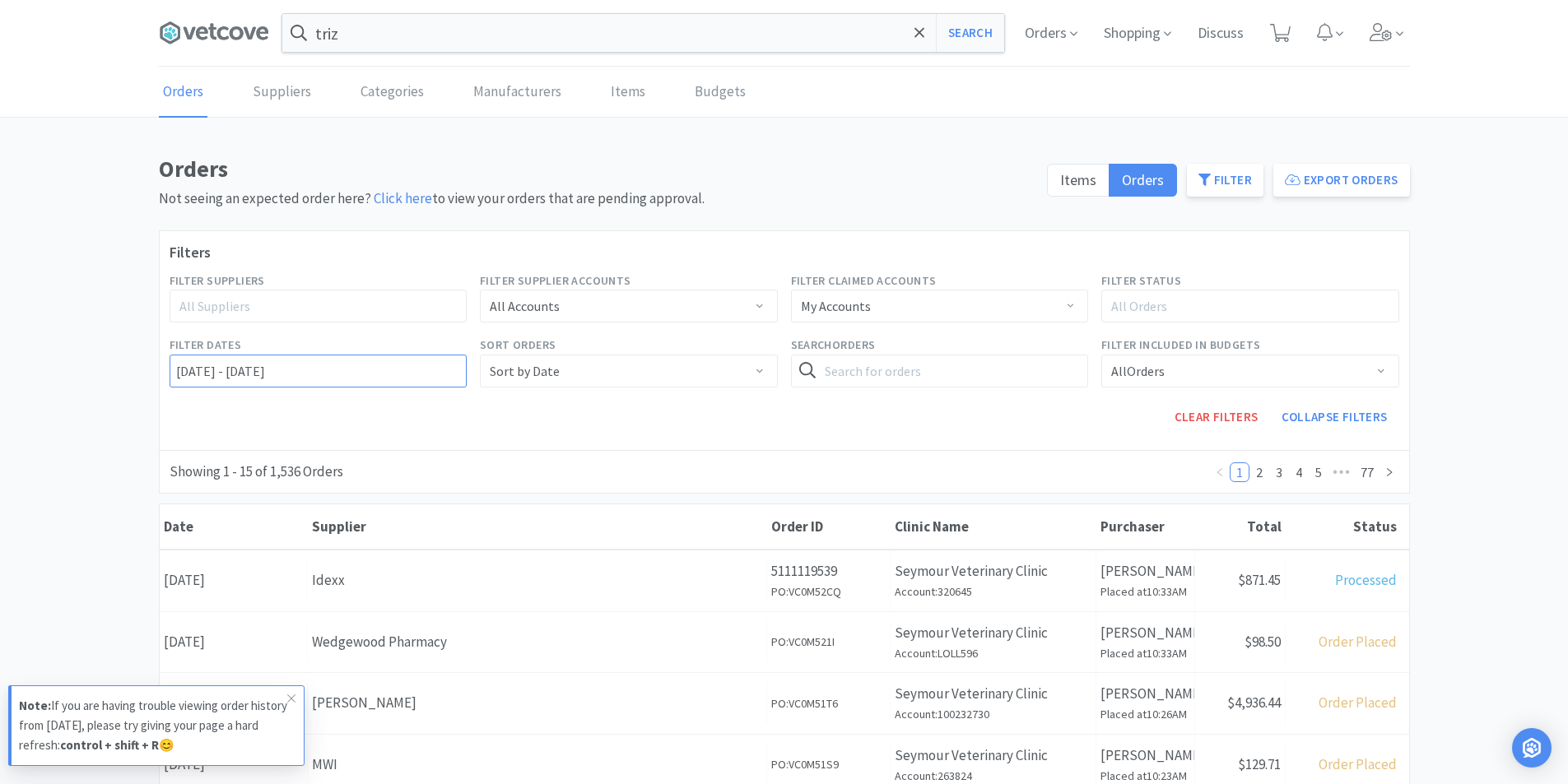
click at [366, 371] on input "[DATE] - [DATE]" at bounding box center [318, 371] width 298 height 33
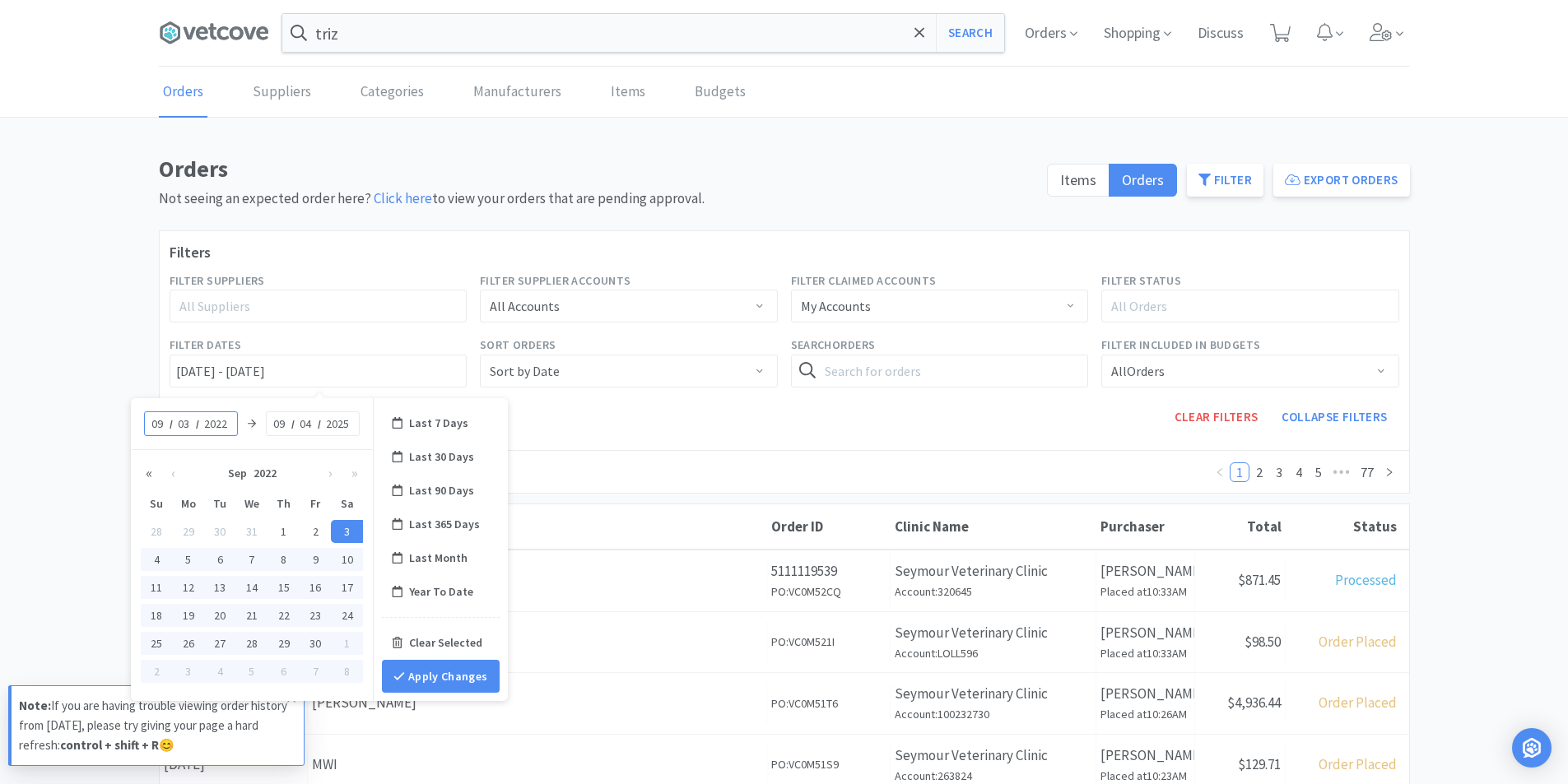
click at [152, 478] on button "«" at bounding box center [150, 473] width 24 height 33
click at [352, 475] on button "»" at bounding box center [354, 473] width 24 height 33
click at [221, 424] on input "2022" at bounding box center [218, 424] width 30 height 17
type input "2025"
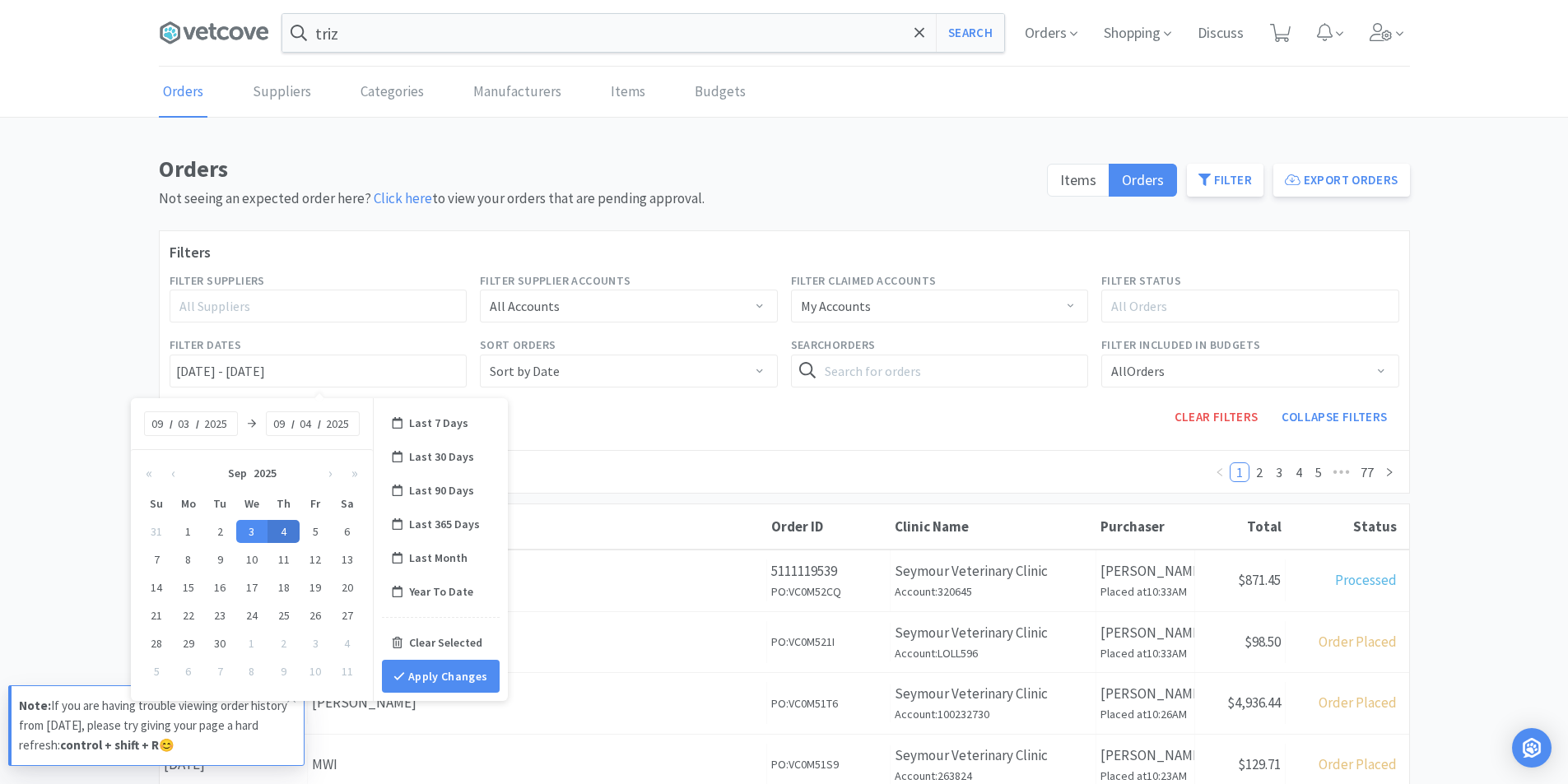
click at [287, 530] on div "4" at bounding box center [283, 532] width 32 height 23
type input "[DATE] - No End Date"
type input "04"
click at [159, 424] on input "09" at bounding box center [163, 424] width 17 height 17
type input "8"
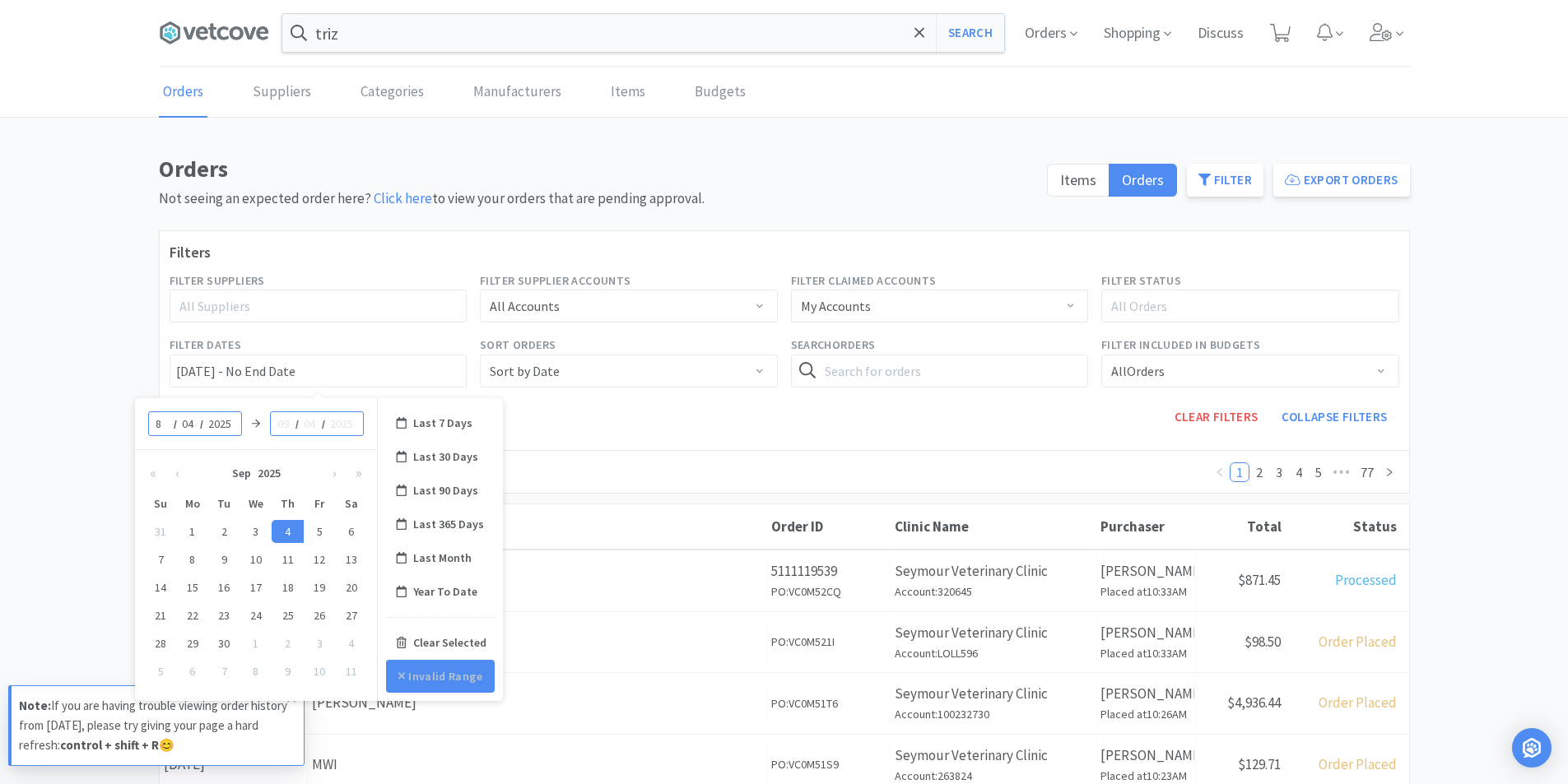
type input "[DATE] - No End Date"
type input "08"
click at [183, 422] on input "04" at bounding box center [189, 424] width 17 height 17
type input "12"
click at [288, 420] on input at bounding box center [284, 424] width 17 height 17
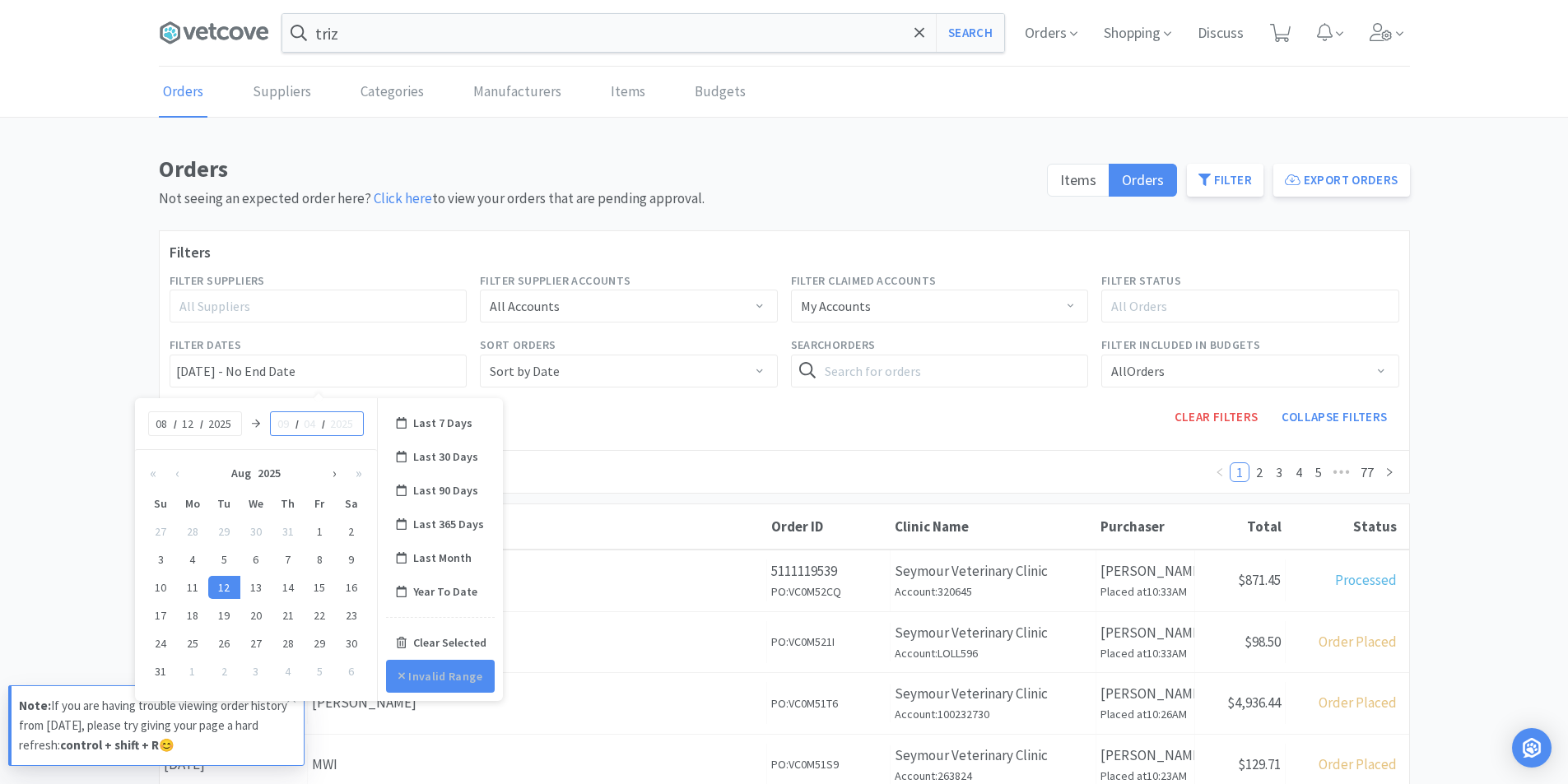
click at [337, 475] on button "›" at bounding box center [335, 473] width 24 height 33
click at [224, 535] on div "2" at bounding box center [224, 532] width 32 height 23
type input "[DATE] - [DATE]"
type input "09"
type input "02"
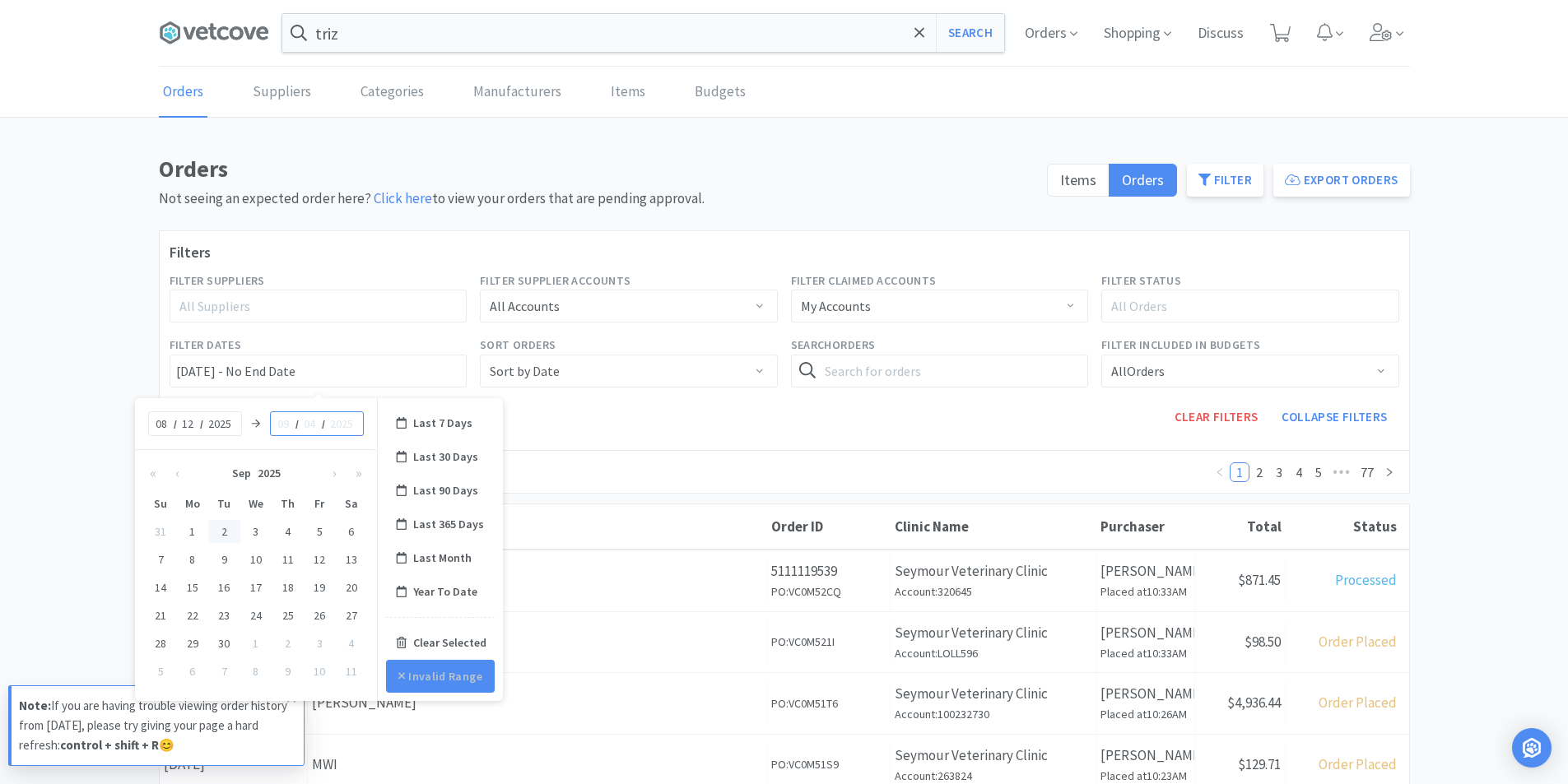
type input "2025"
click at [435, 675] on button "Apply Changes" at bounding box center [441, 676] width 118 height 33
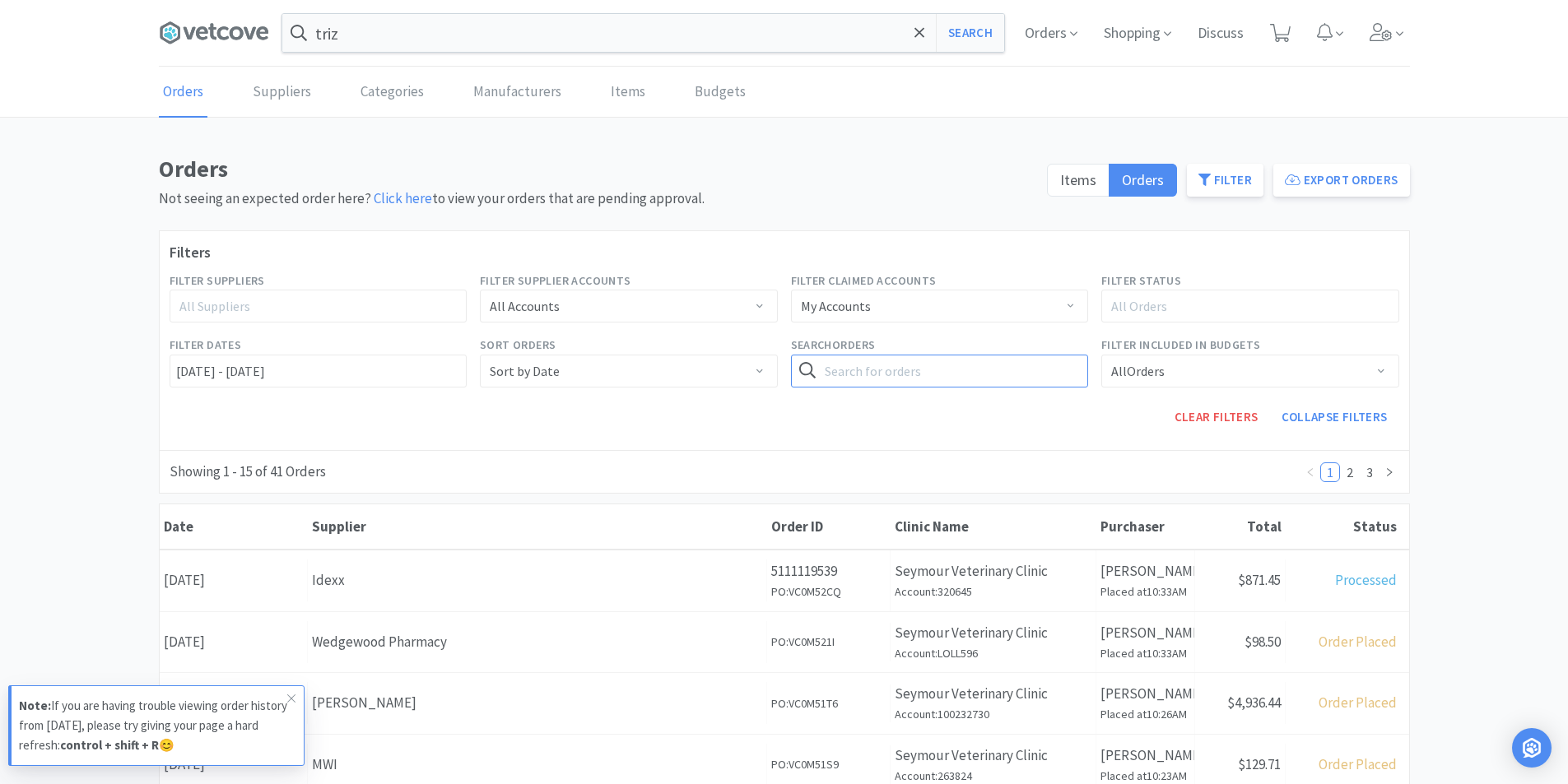
click at [868, 369] on input "text" at bounding box center [939, 371] width 298 height 33
type input "mousse"
click at [1020, 355] on button "Search" at bounding box center [1054, 371] width 67 height 33
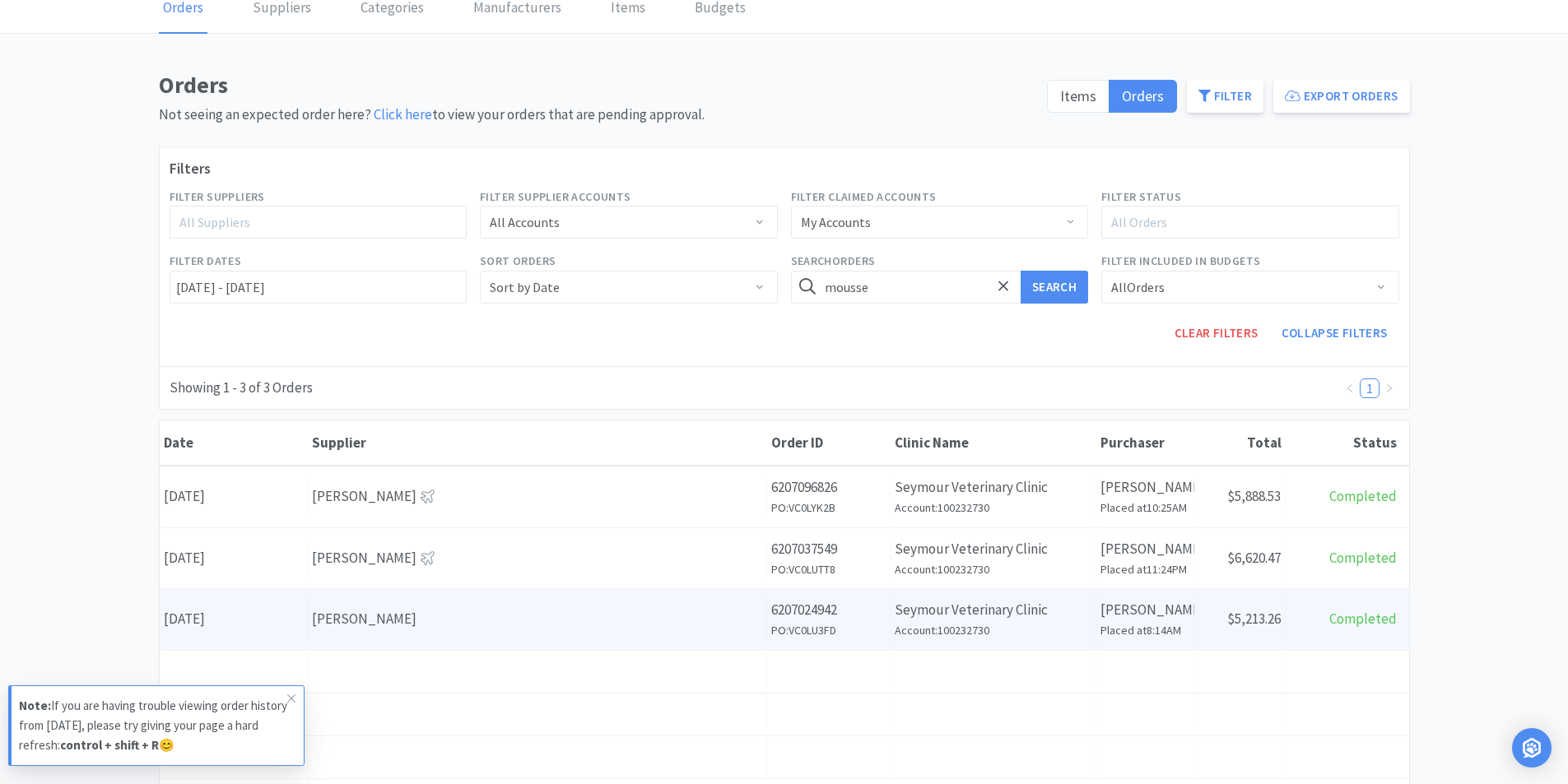
scroll to position [164, 0]
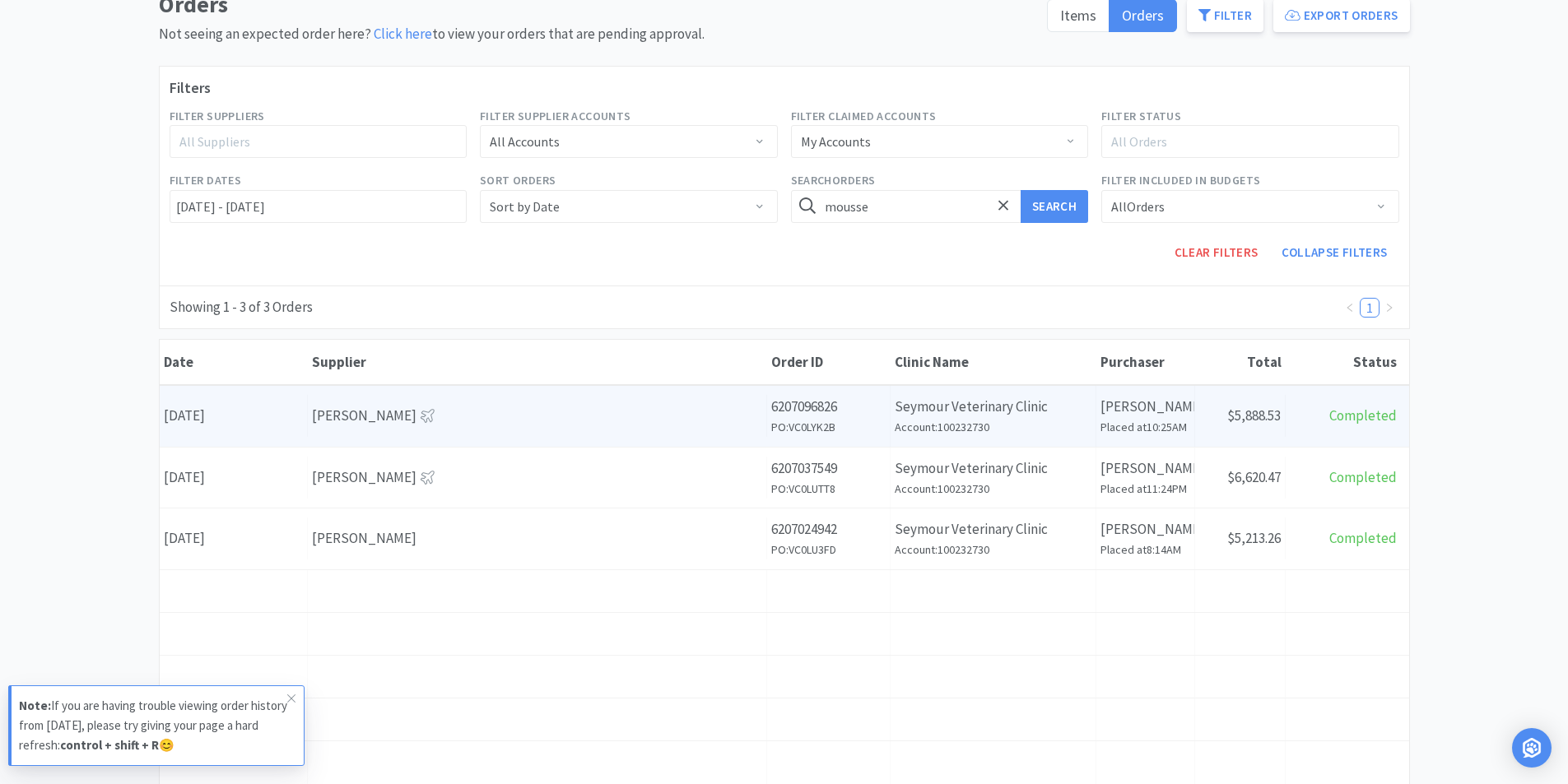
click at [237, 415] on div "Date [DATE]" at bounding box center [234, 416] width 149 height 42
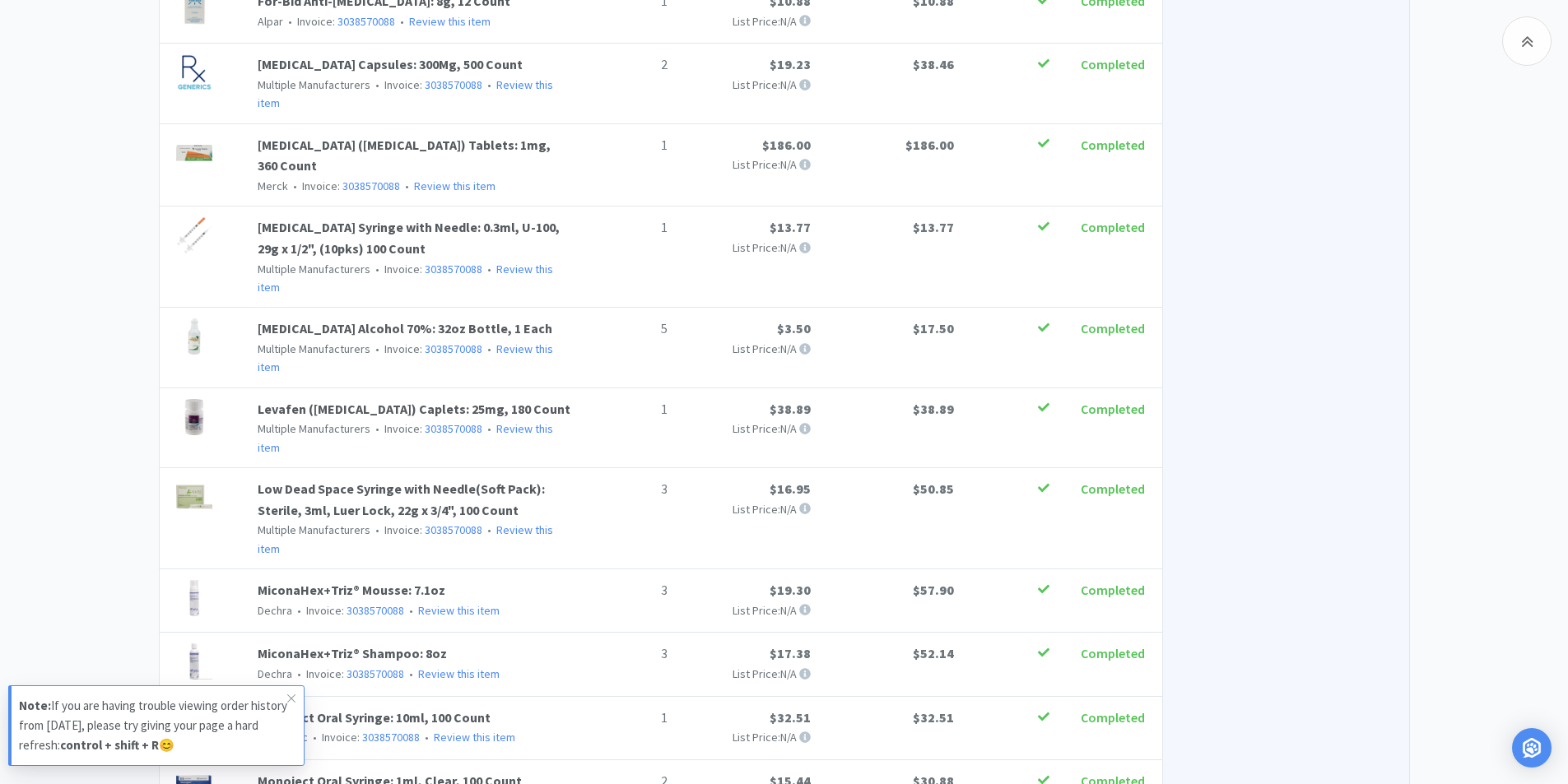
scroll to position [1811, 0]
